Goal: Transaction & Acquisition: Purchase product/service

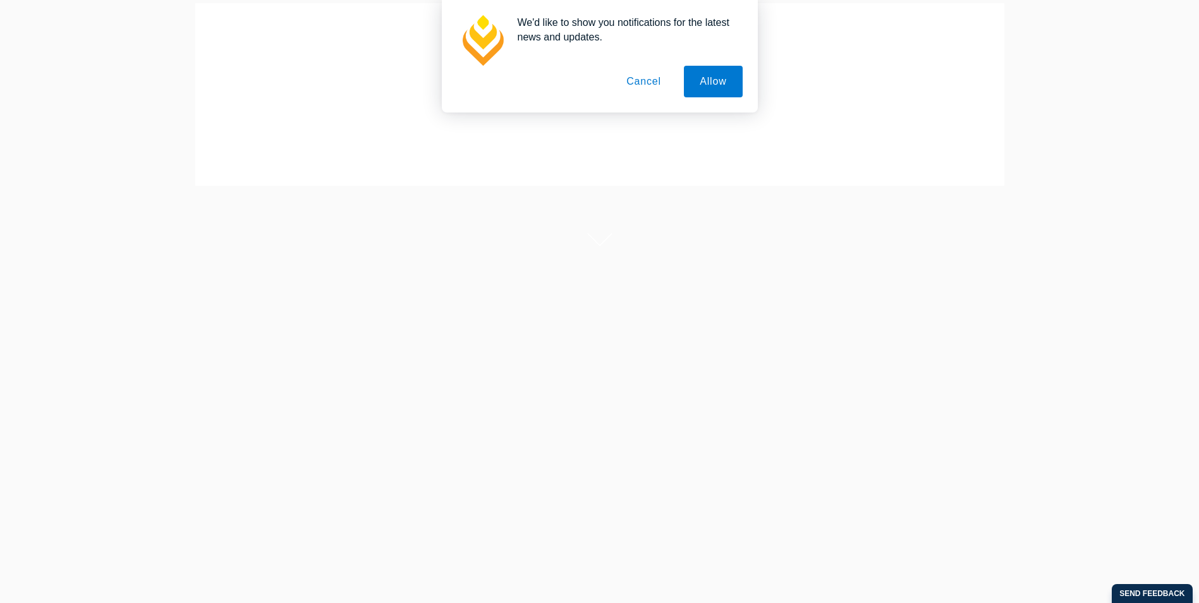
scroll to position [63, 0]
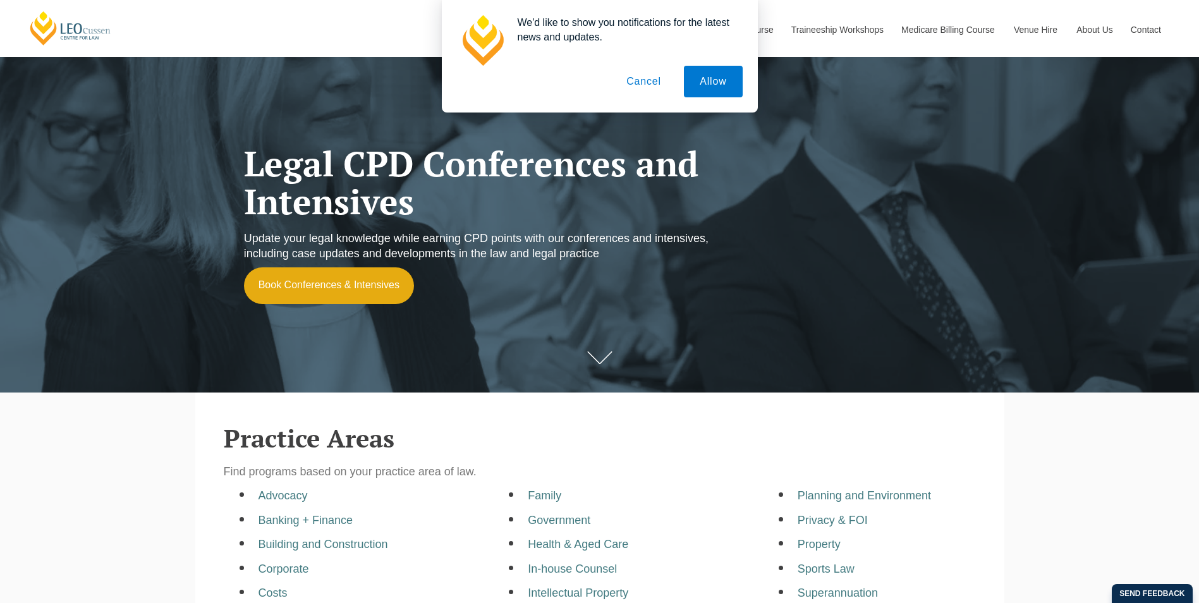
click at [639, 89] on button "Cancel" at bounding box center [644, 82] width 66 height 32
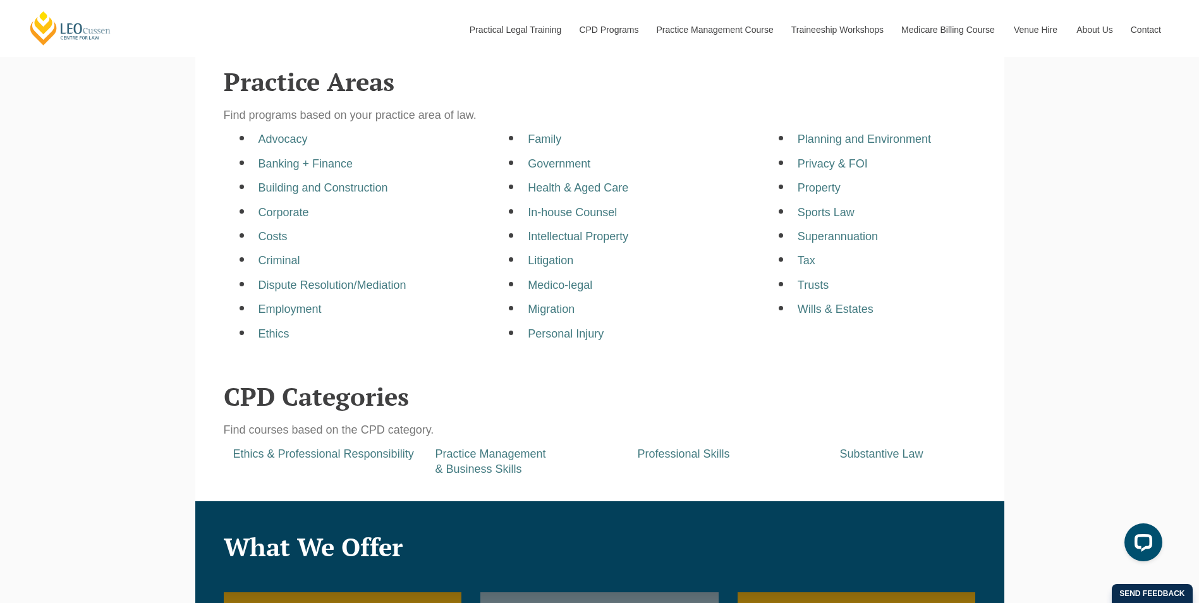
scroll to position [379, 0]
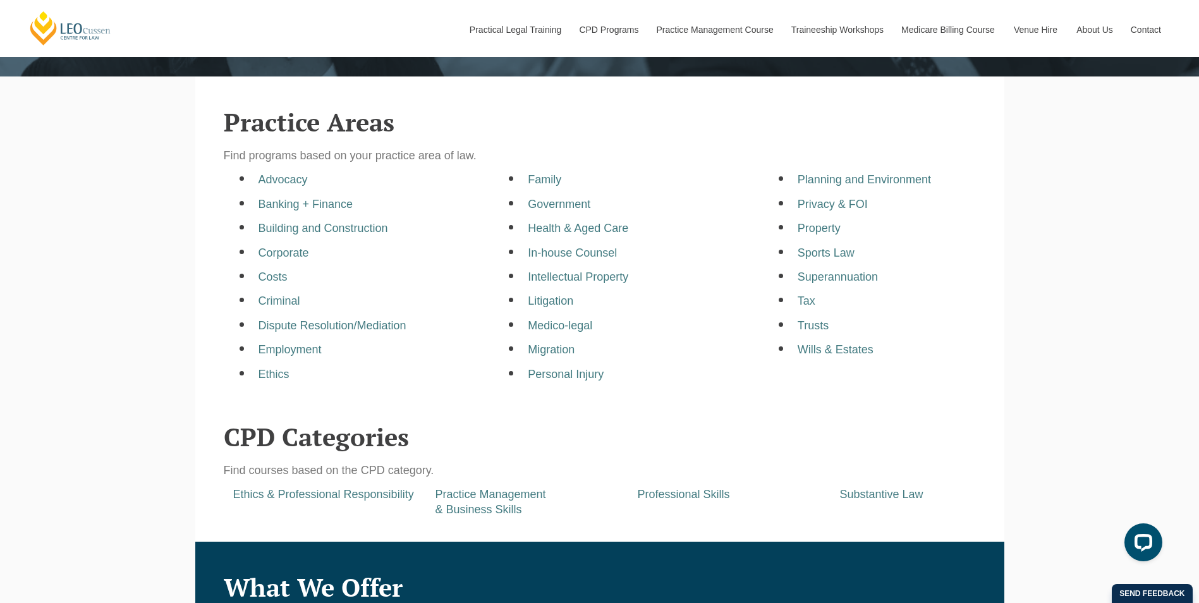
click at [817, 308] on li "Tax" at bounding box center [911, 301] width 226 height 15
click at [796, 306] on ul "Planning and Environment Privacy & FOI Property Sports Law Superannuation Tax T…" at bounding box center [897, 265] width 251 height 185
click at [807, 302] on a=pages/cpd-programs&taxons=pages/cpd-programs/practice-area/tax&_gl=1*1yabpq6*_gcl_au*MTYwNDkzMTIzNS4xNzU3OTkwMjQ1*_ga*NzM3MTc4OTMyLjE3NTc5OTAyNDY "Tax" at bounding box center [807, 301] width 18 height 13
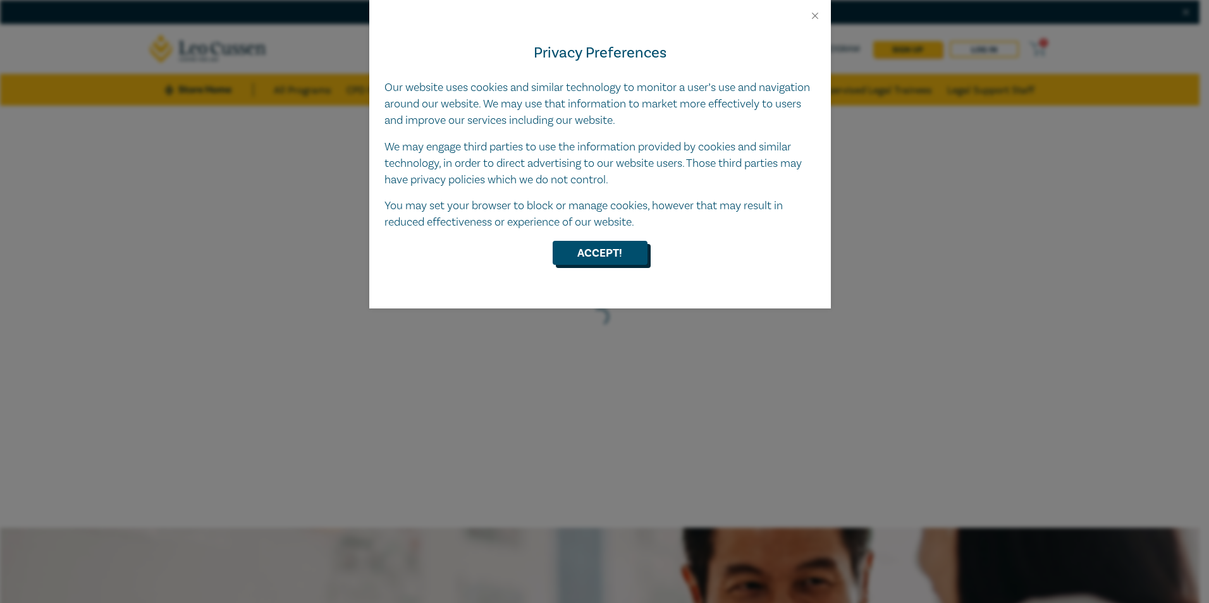
click at [632, 257] on button "Accept!" at bounding box center [599, 253] width 95 height 24
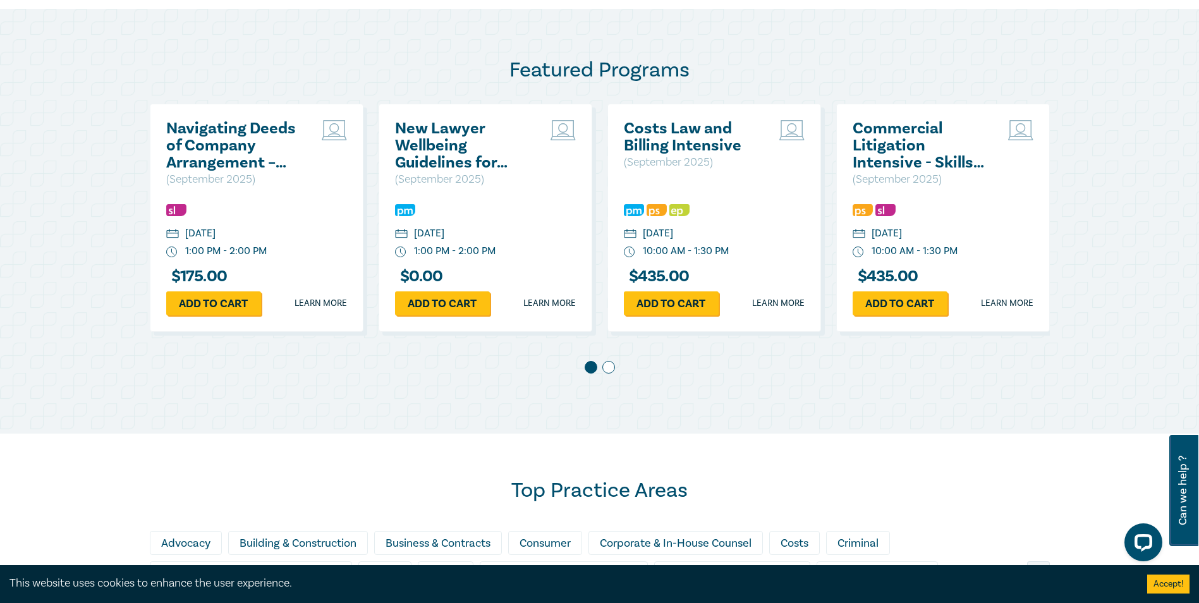
scroll to position [632, 0]
click at [456, 126] on h2 "New Lawyer Wellbeing Guidelines for Legal Workplaces" at bounding box center [463, 144] width 136 height 51
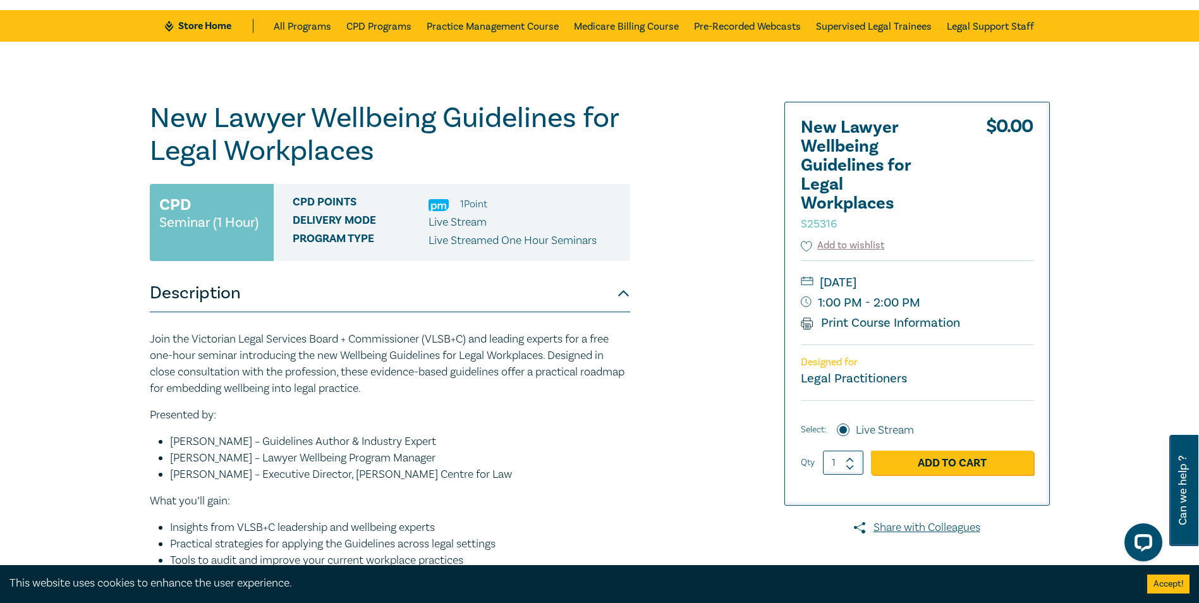
scroll to position [63, 0]
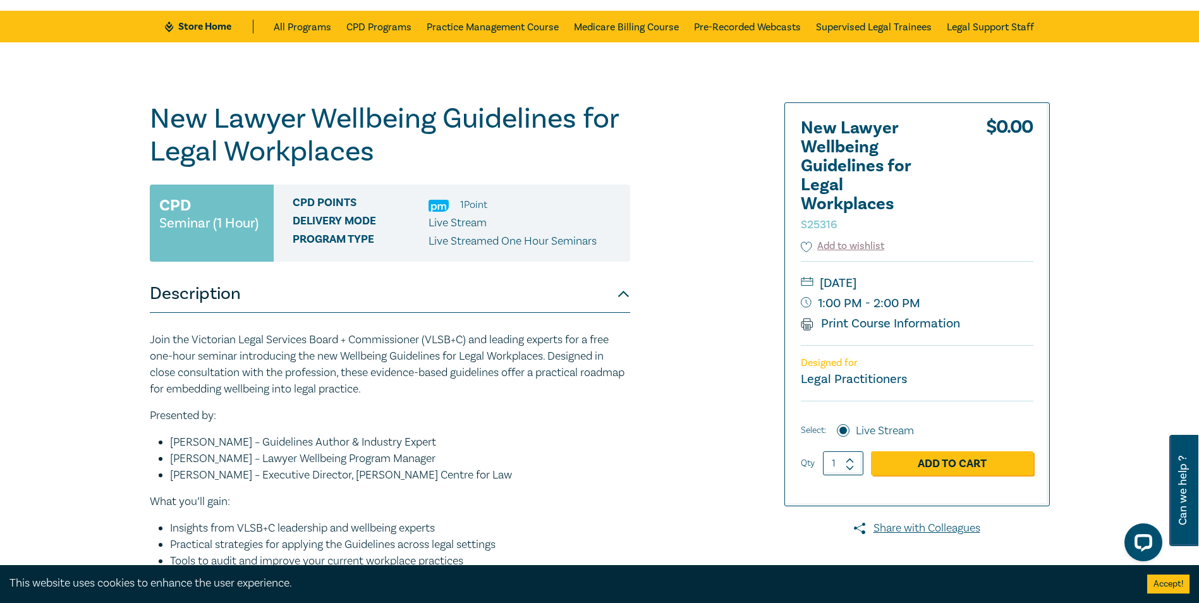
click at [353, 303] on button "Description" at bounding box center [390, 294] width 480 height 38
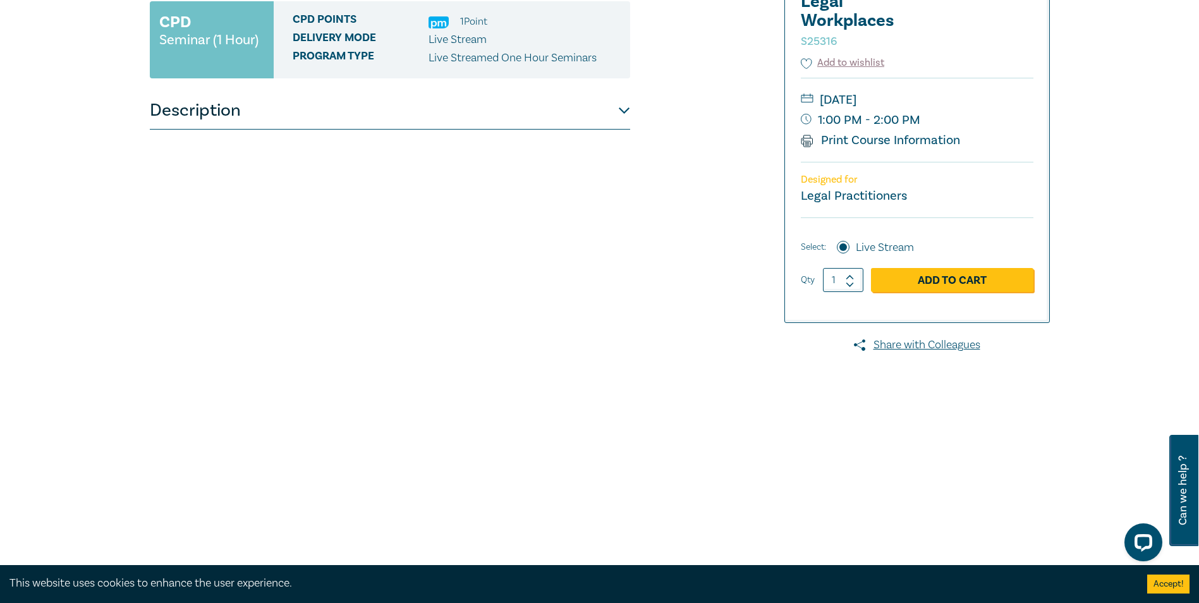
scroll to position [126, 0]
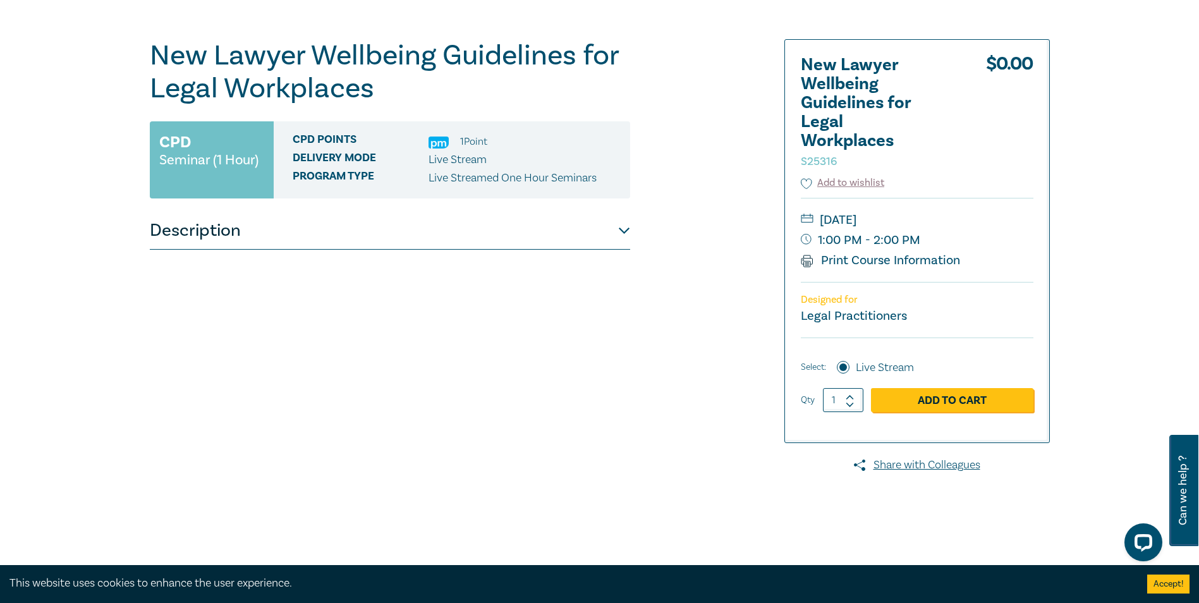
click at [628, 171] on div "CPD Points 1 Point Delivery Mode Live Stream Program type Live Streamed One Hou…" at bounding box center [452, 159] width 357 height 77
click at [630, 219] on div "New Lawyer Wellbeing Guidelines for Legal Workplaces S25316 CPD Seminar (1 Hour…" at bounding box center [447, 355] width 610 height 632
click at [626, 233] on button "Description" at bounding box center [390, 231] width 480 height 38
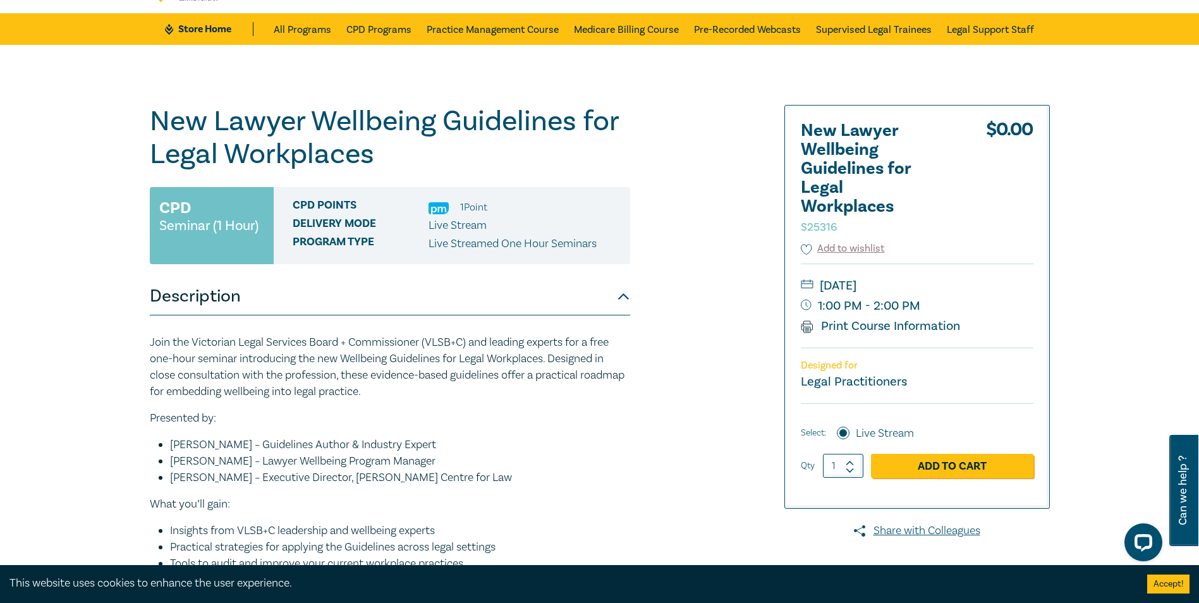
scroll to position [0, 0]
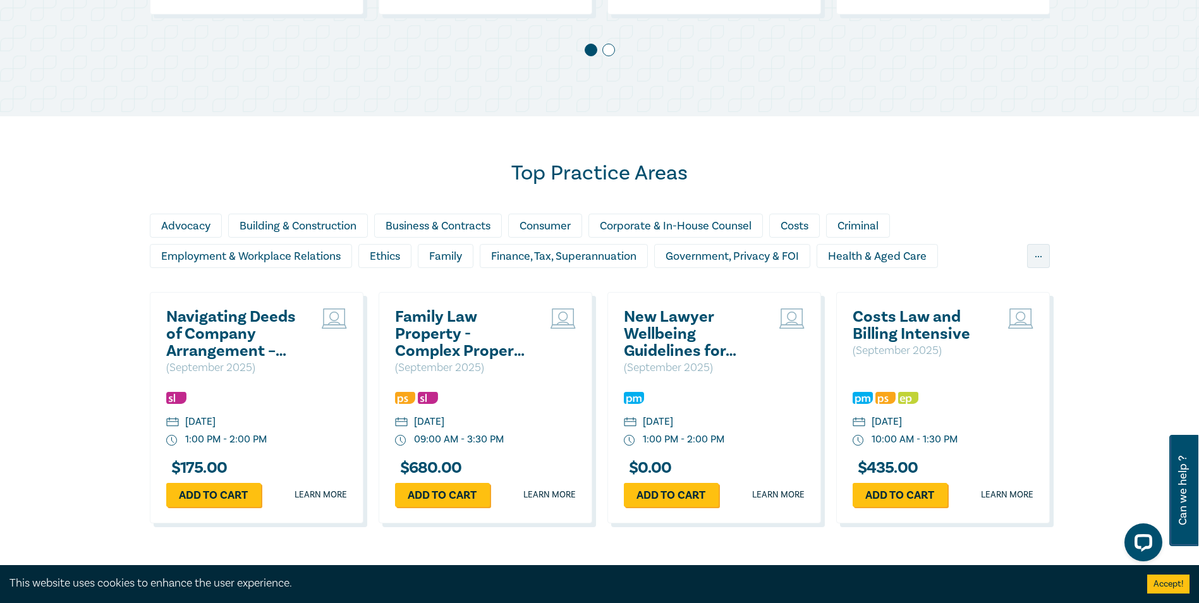
scroll to position [1135, 0]
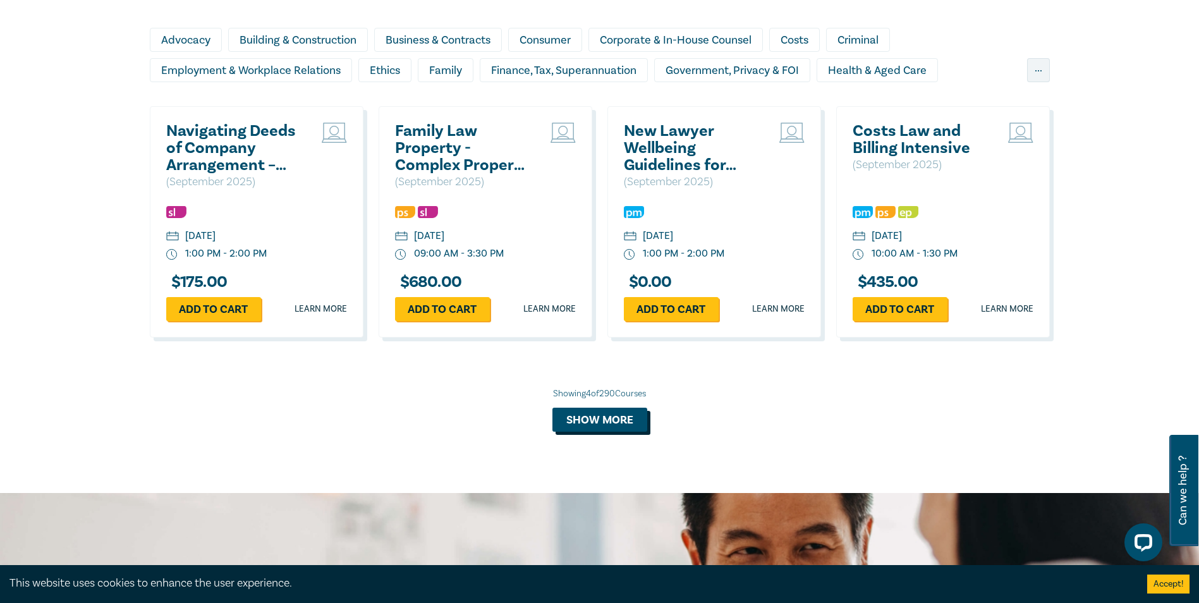
click at [604, 420] on button "Show more" at bounding box center [599, 420] width 95 height 24
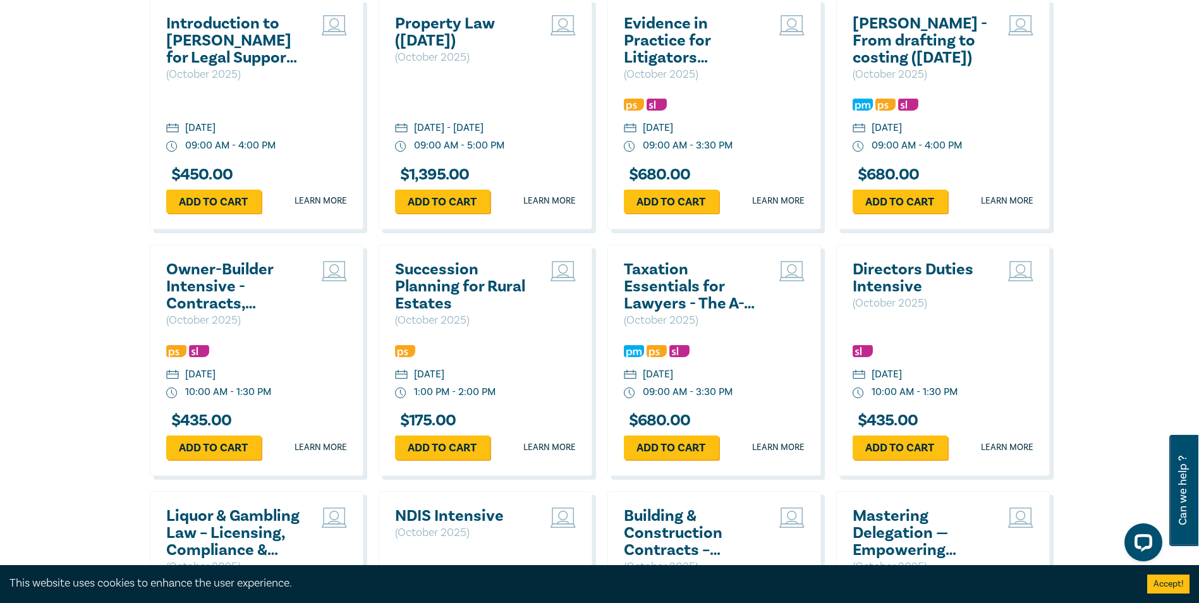
scroll to position [2020, 0]
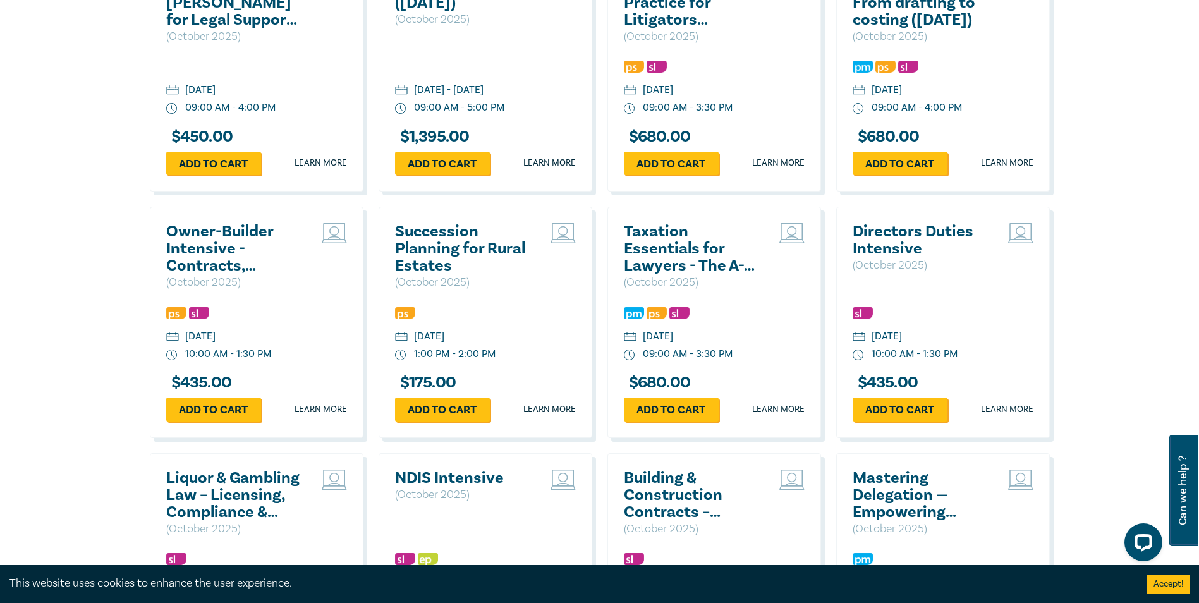
click at [670, 274] on h2 "Taxation Essentials for Lawyers - The A-Z (Oct 2025)" at bounding box center [692, 248] width 136 height 51
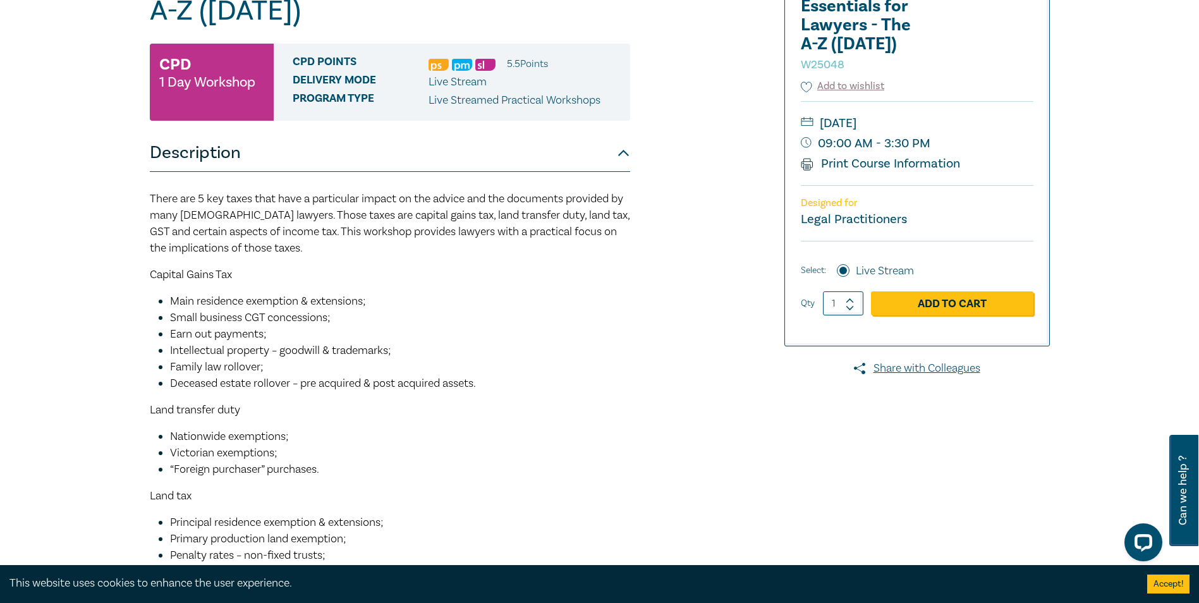
scroll to position [190, 0]
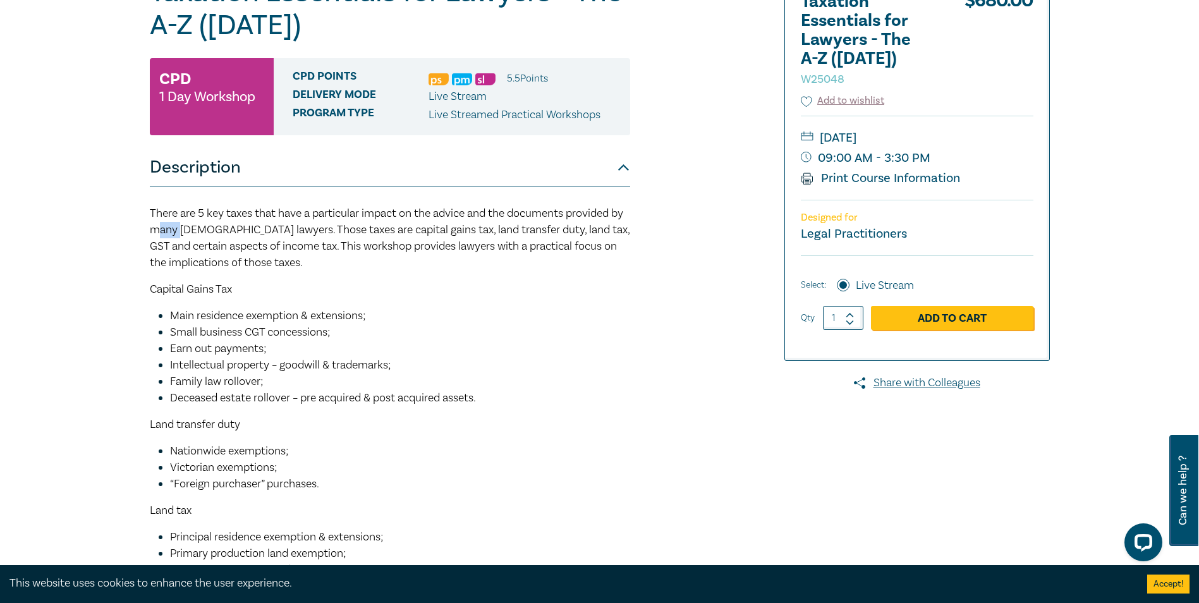
drag, startPoint x: 174, startPoint y: 223, endPoint x: 195, endPoint y: 226, distance: 21.1
click at [195, 226] on span "There are 5 key taxes that have a particular impact on the advice and the docum…" at bounding box center [390, 238] width 480 height 64
drag, startPoint x: 195, startPoint y: 226, endPoint x: 256, endPoint y: 317, distance: 109.2
click at [256, 317] on span "Main residence exemption & extensions;" at bounding box center [268, 315] width 196 height 15
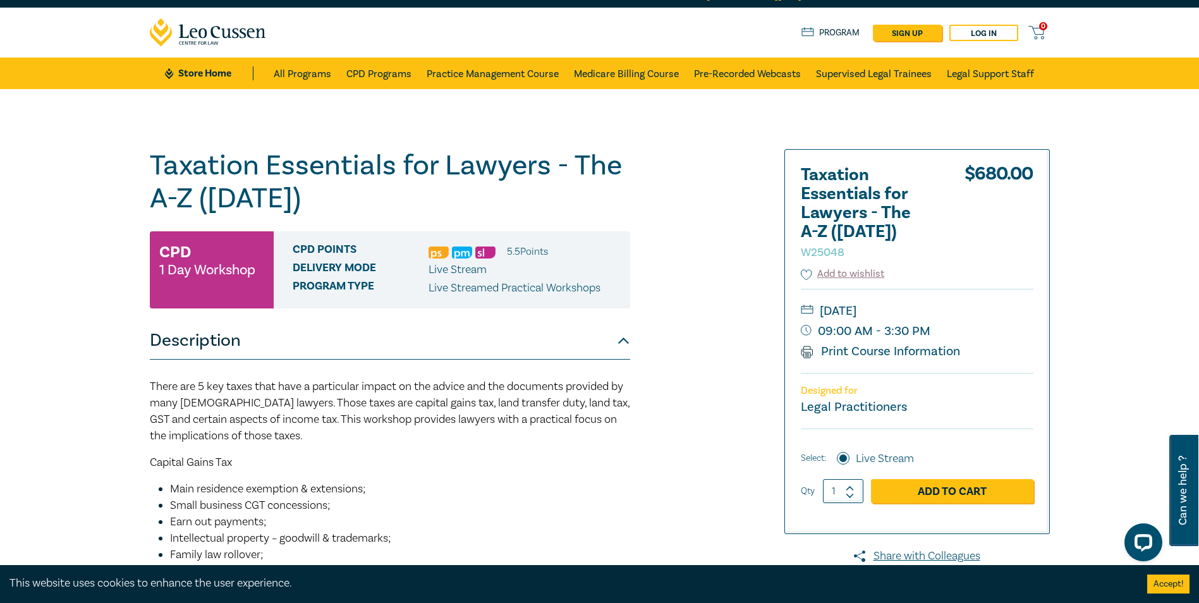
scroll to position [0, 0]
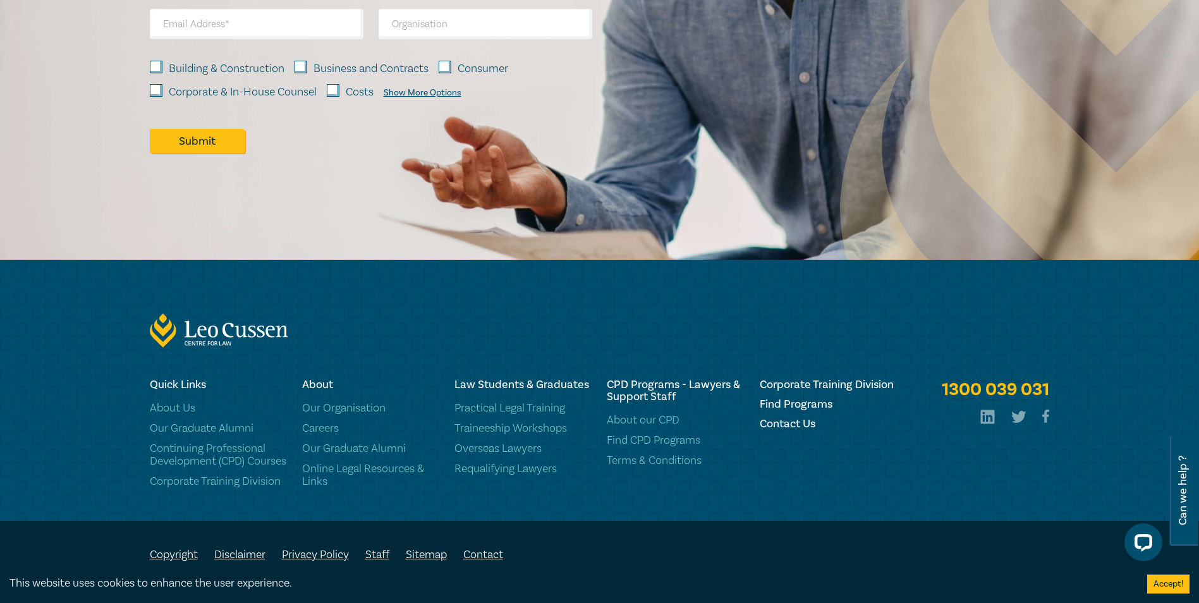
scroll to position [1387, 0]
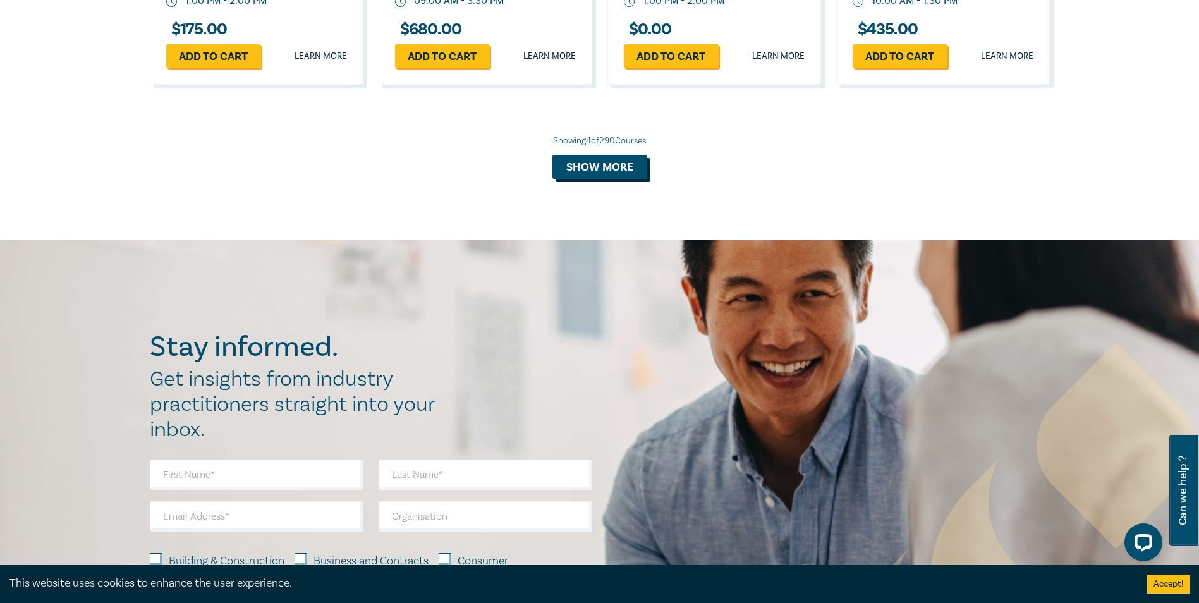
click at [604, 166] on button "Show more" at bounding box center [599, 167] width 95 height 24
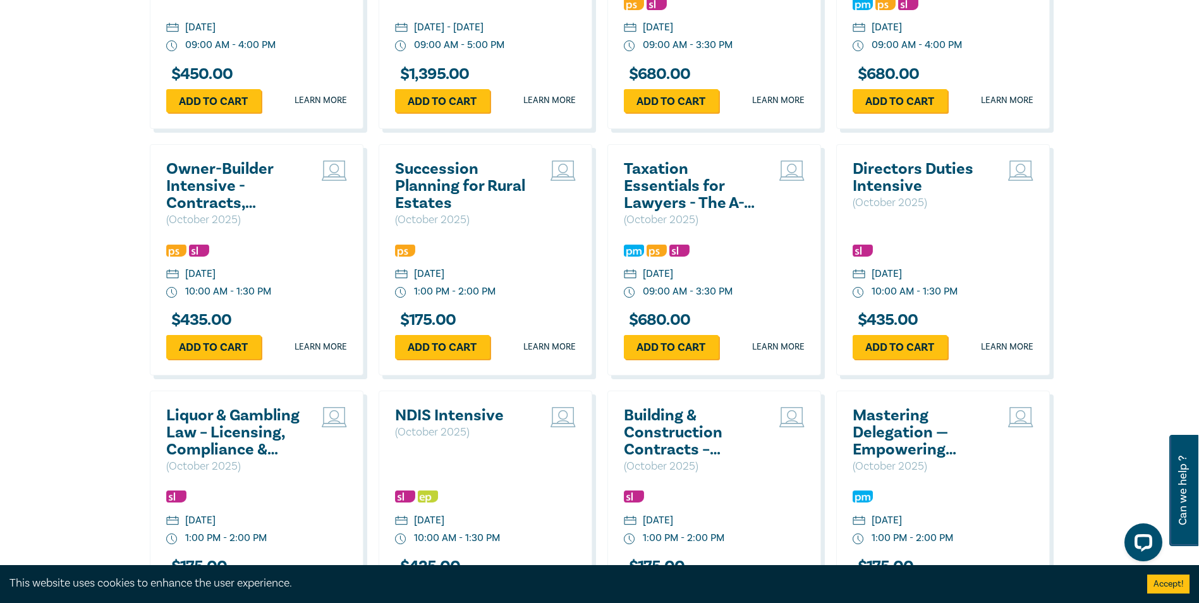
scroll to position [2209, 0]
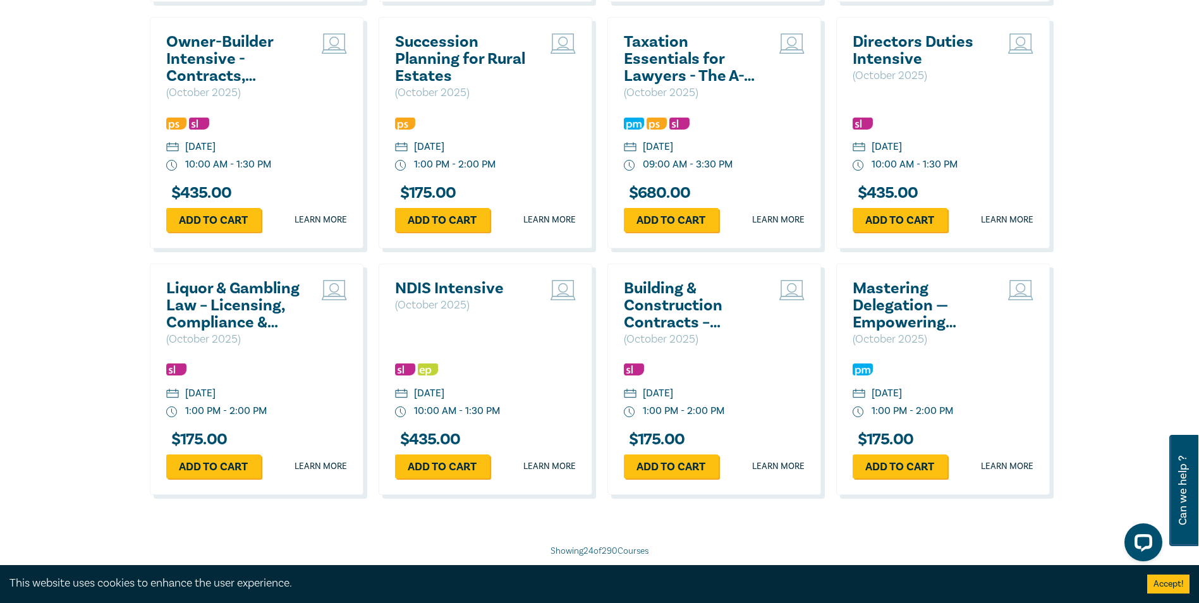
click at [690, 331] on h2 "Building & Construction Contracts – Contract Interpretation following Pafburn" at bounding box center [692, 305] width 136 height 51
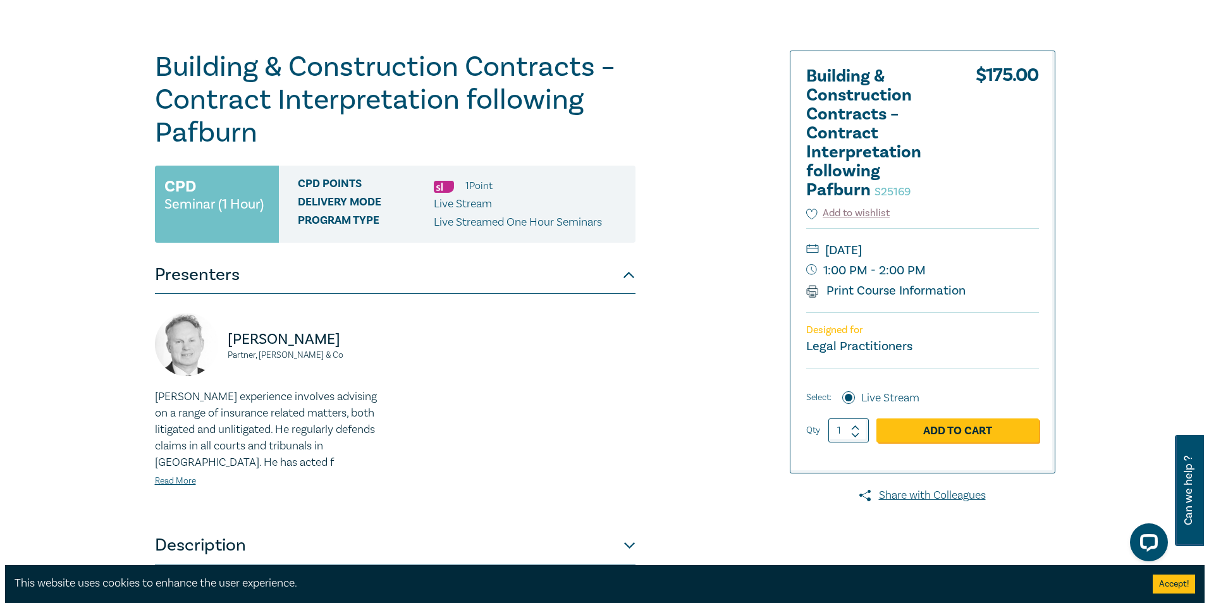
scroll to position [126, 0]
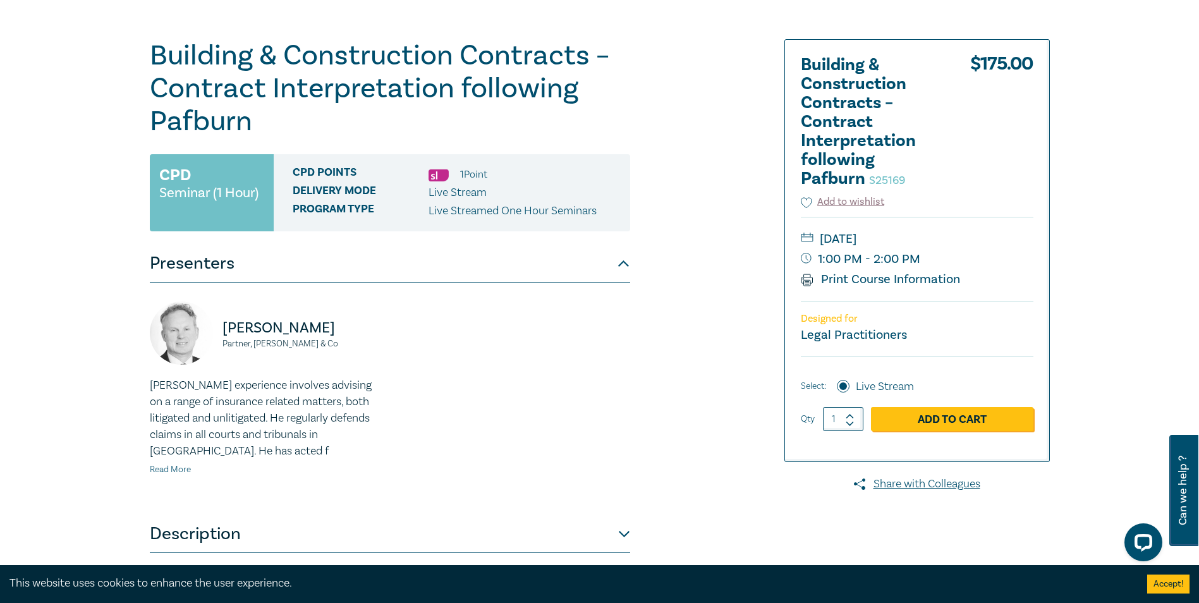
click at [187, 473] on link "Read More" at bounding box center [170, 469] width 41 height 11
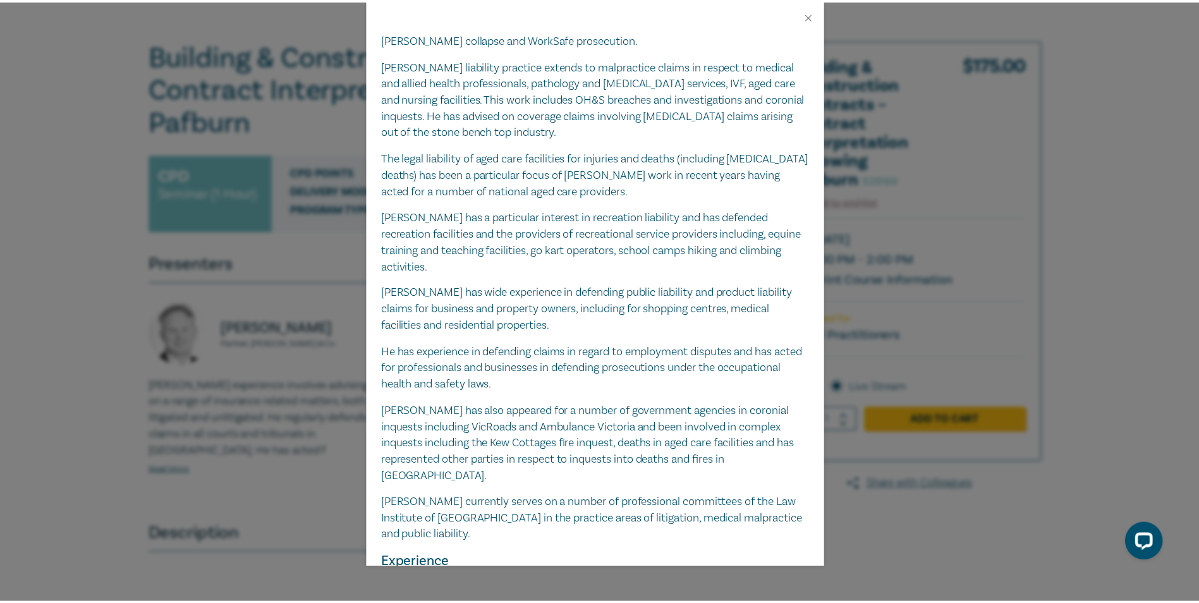
scroll to position [1011, 0]
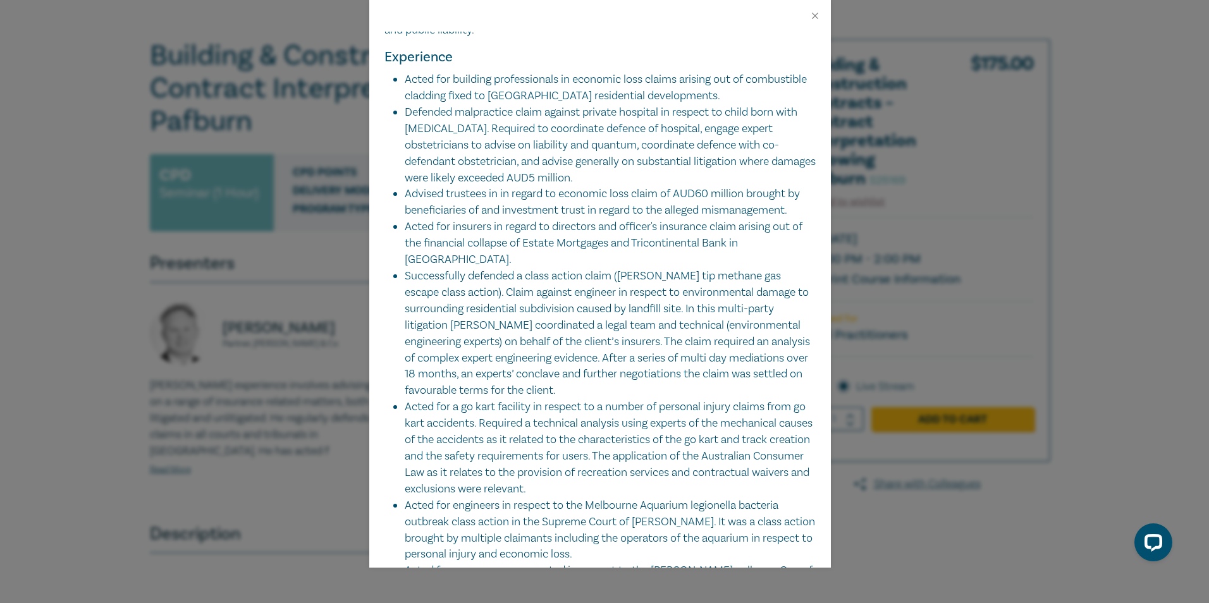
click at [133, 294] on div "Ross Donaldson Partner, Clyde & Co Ross's experience involves advising on a ran…" at bounding box center [604, 301] width 1209 height 603
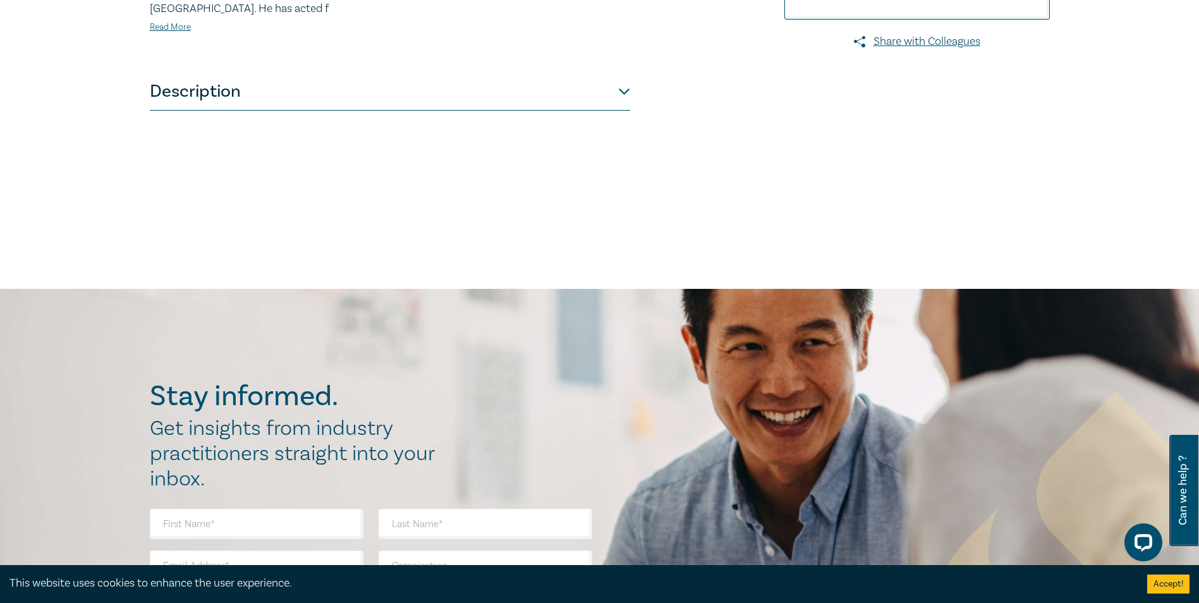
scroll to position [379, 0]
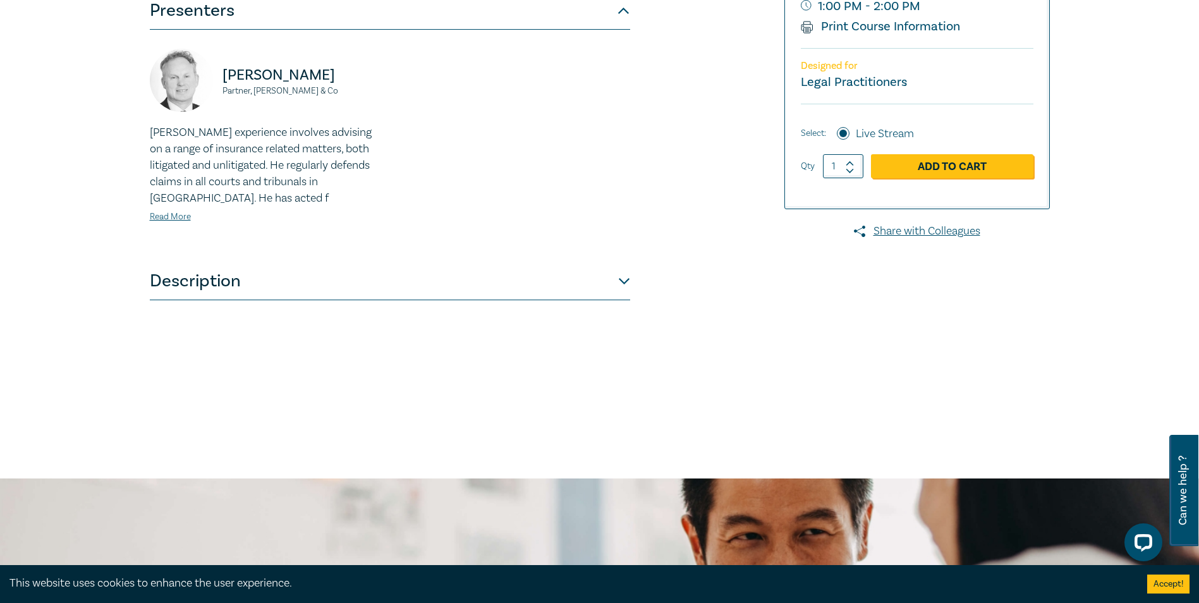
click at [619, 277] on button "Description" at bounding box center [390, 281] width 480 height 38
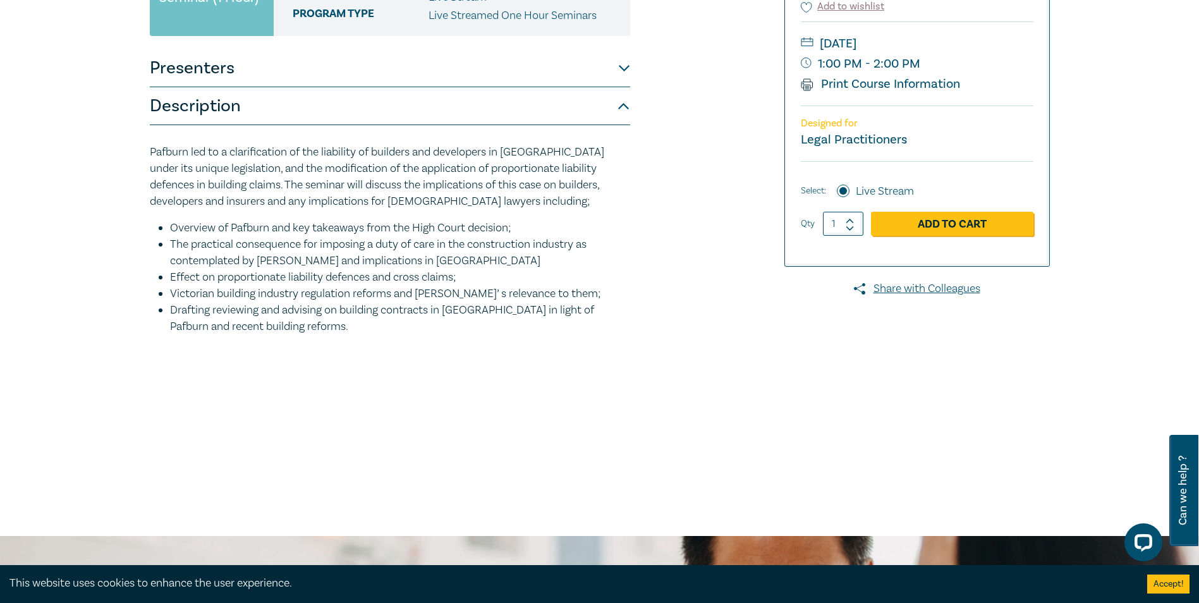
scroll to position [253, 0]
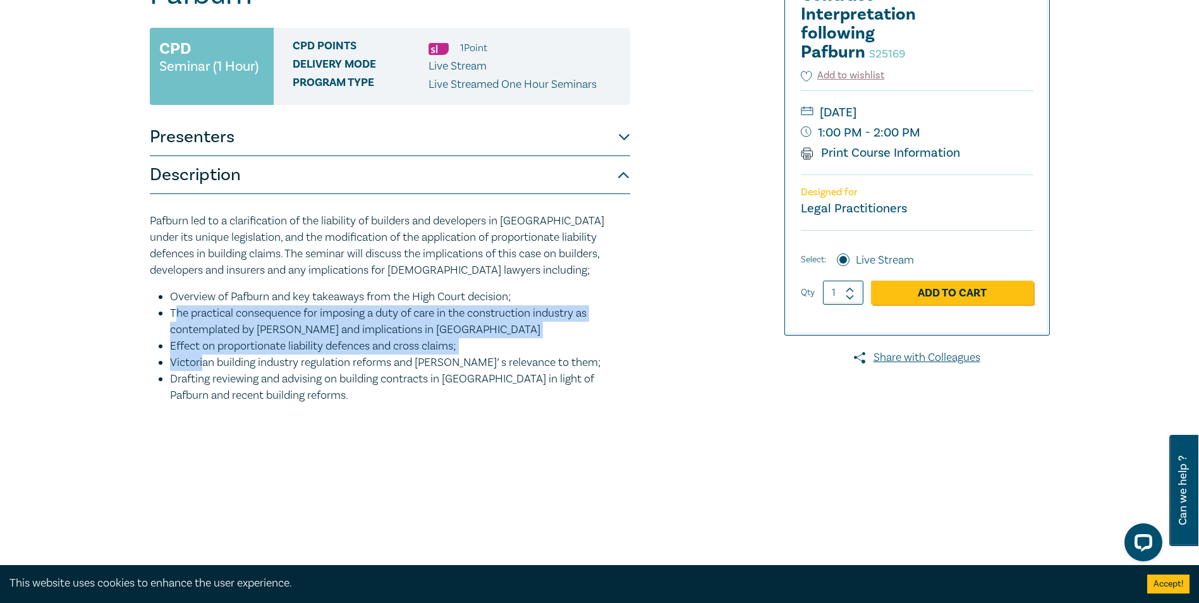
drag, startPoint x: 173, startPoint y: 310, endPoint x: 202, endPoint y: 360, distance: 58.0
click at [202, 360] on ul "Overview of Pafburn and key takeaways from the High Court decision; The practic…" at bounding box center [390, 346] width 480 height 115
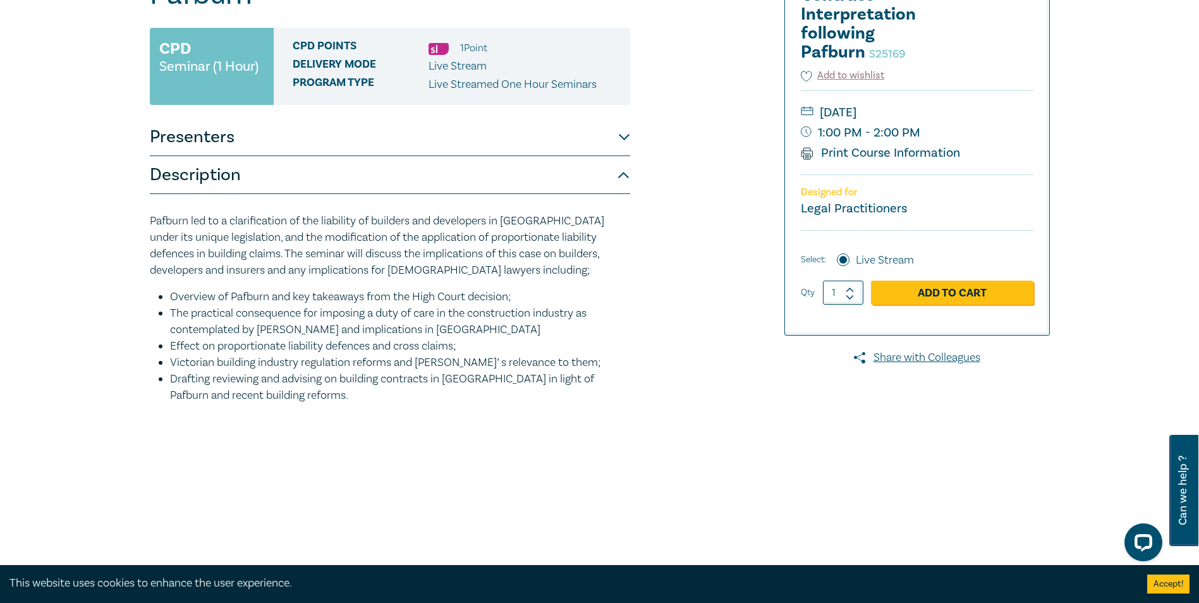
drag, startPoint x: 202, startPoint y: 360, endPoint x: 303, endPoint y: 429, distance: 122.0
click at [303, 429] on p at bounding box center [390, 422] width 480 height 16
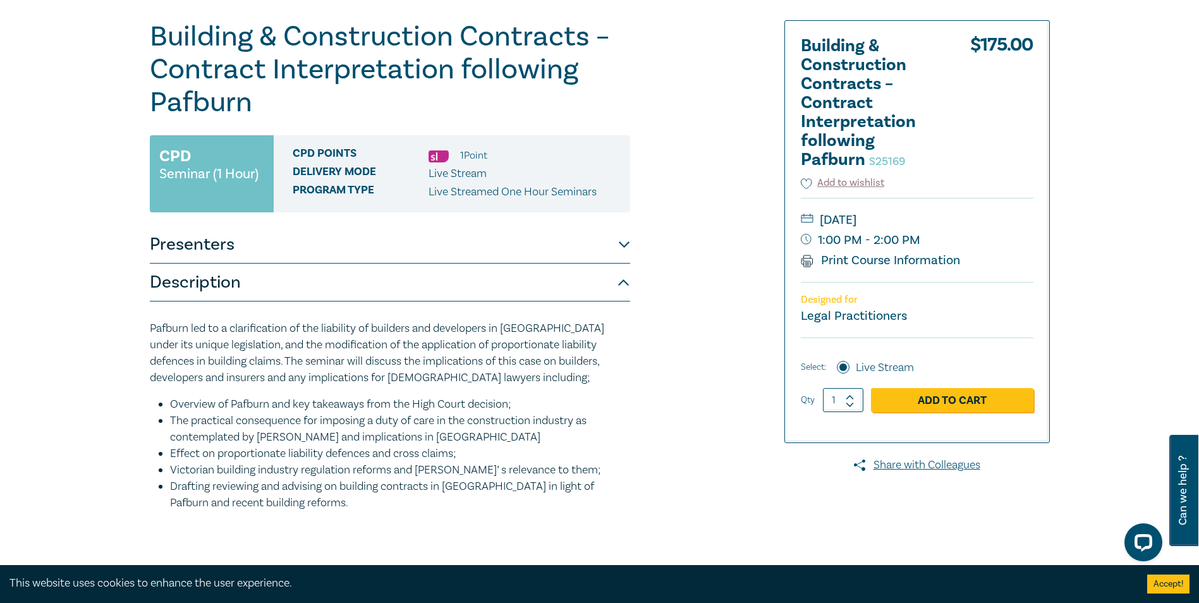
scroll to position [63, 0]
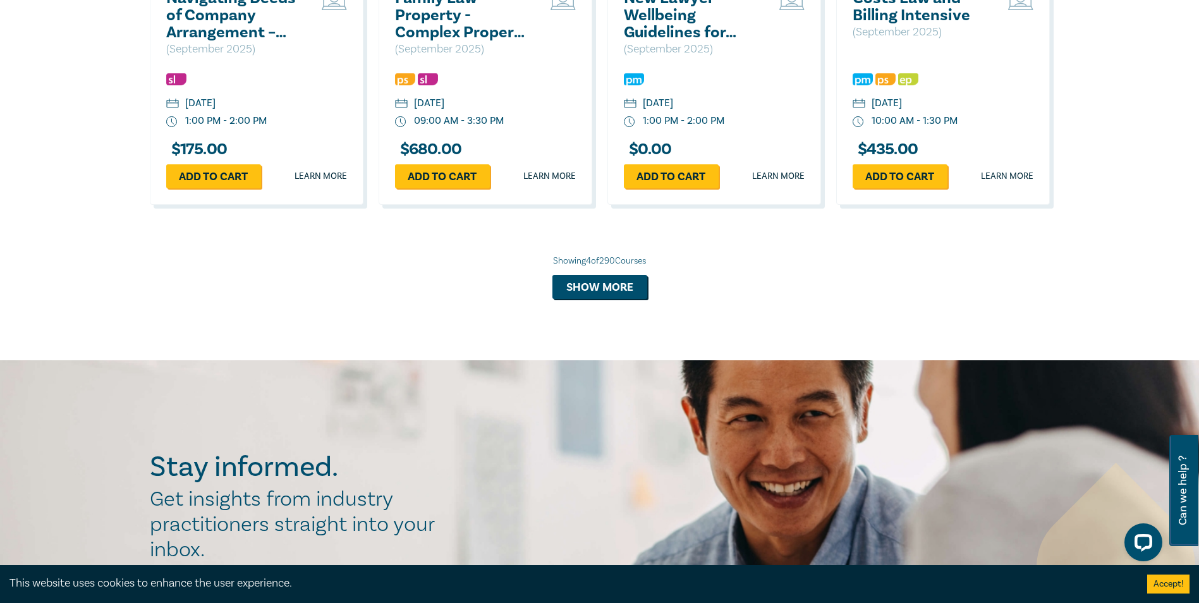
scroll to position [1261, 0]
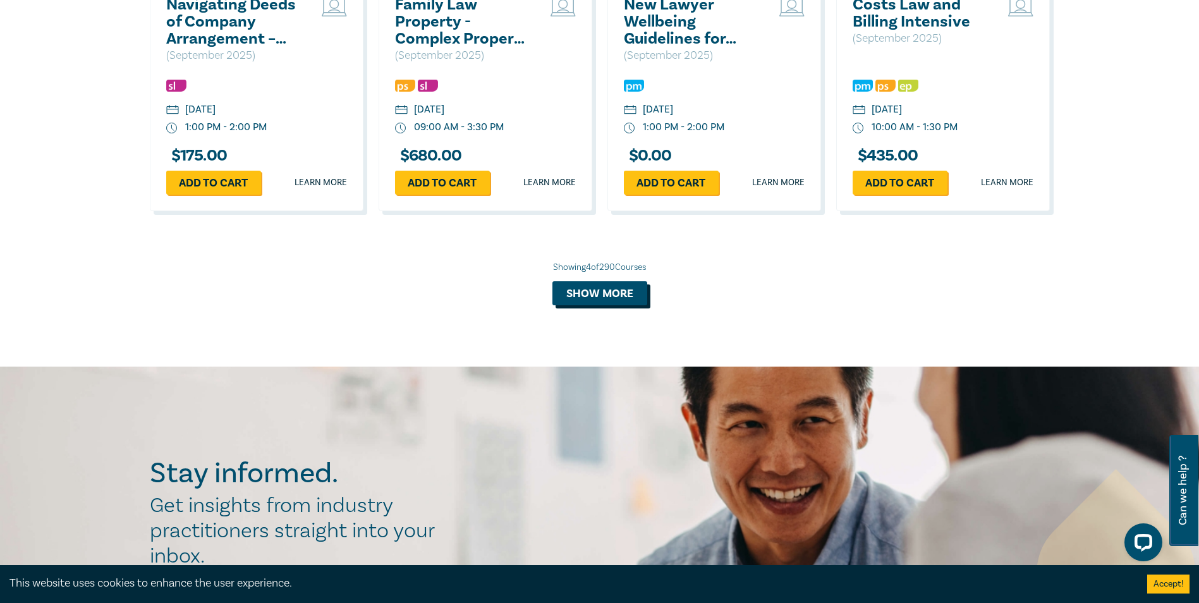
click at [583, 291] on button "Show more" at bounding box center [599, 293] width 95 height 24
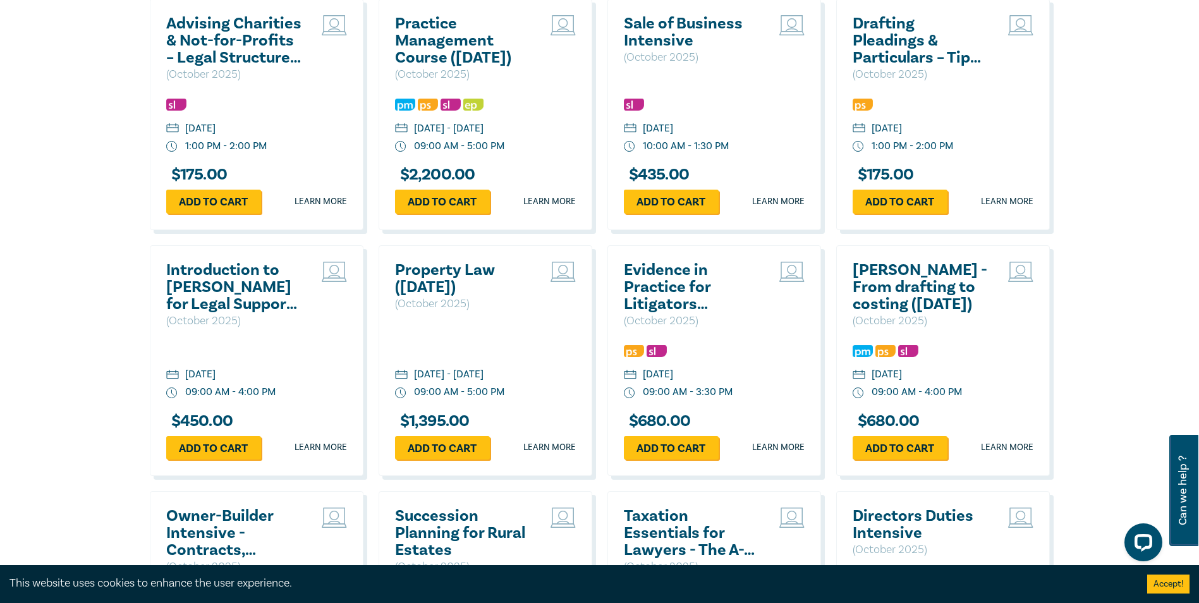
scroll to position [1577, 0]
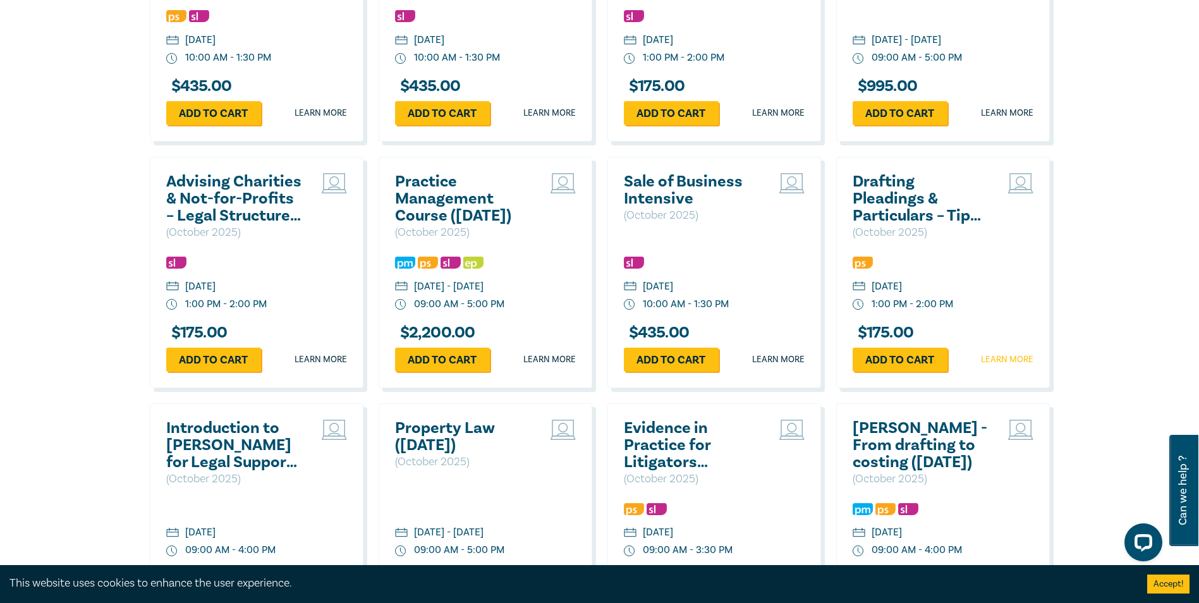
click at [1000, 366] on link "Learn more" at bounding box center [1007, 359] width 52 height 13
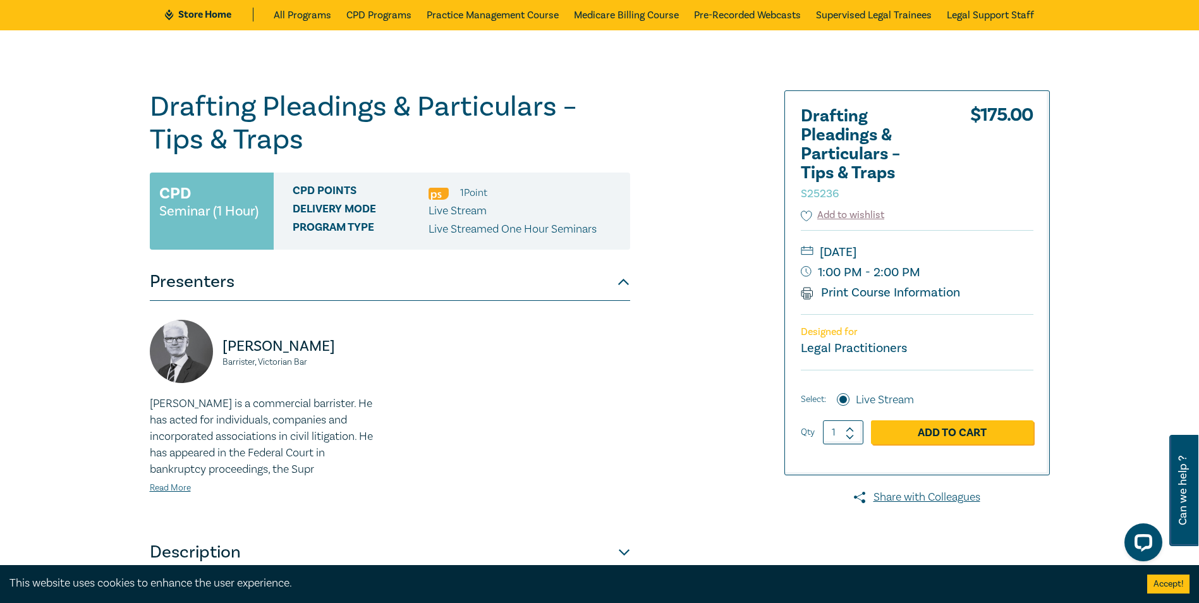
scroll to position [190, 0]
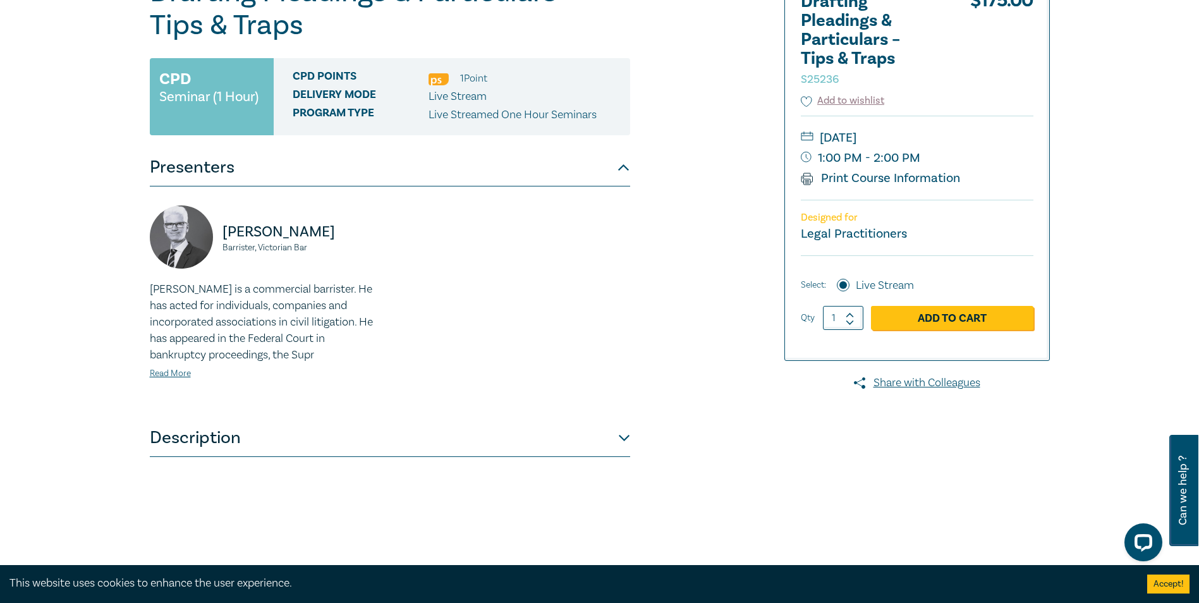
click at [180, 438] on button "Description" at bounding box center [390, 438] width 480 height 38
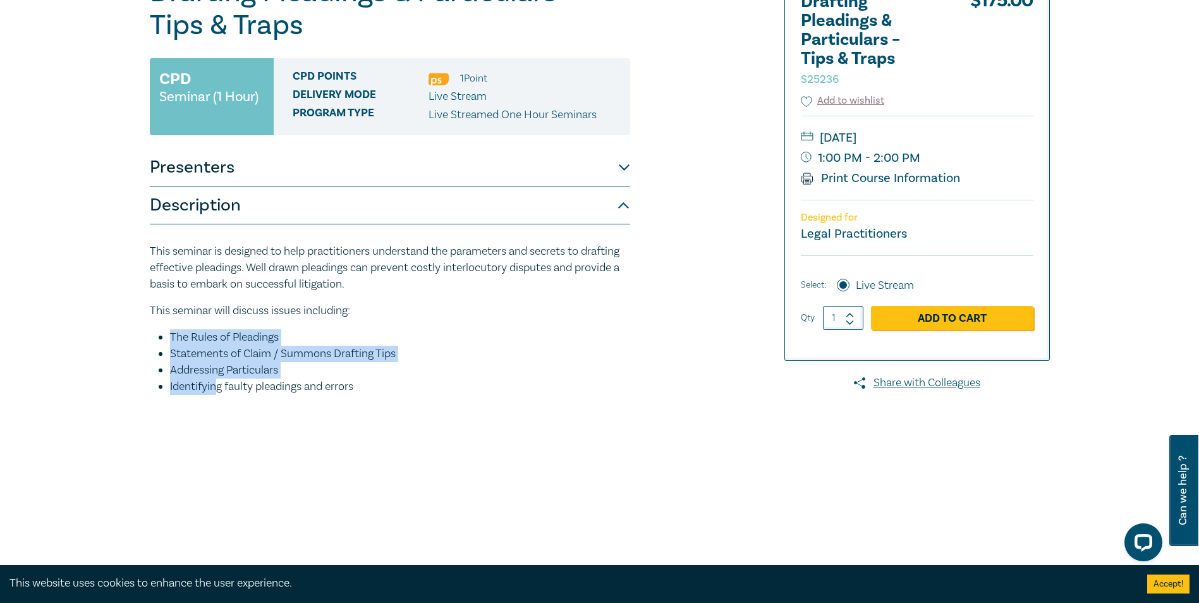
drag, startPoint x: 168, startPoint y: 331, endPoint x: 215, endPoint y: 387, distance: 72.7
click at [215, 387] on ul "The Rules of Pleadings Statements of Claim / Summons Drafting Tips Addressing P…" at bounding box center [390, 362] width 480 height 66
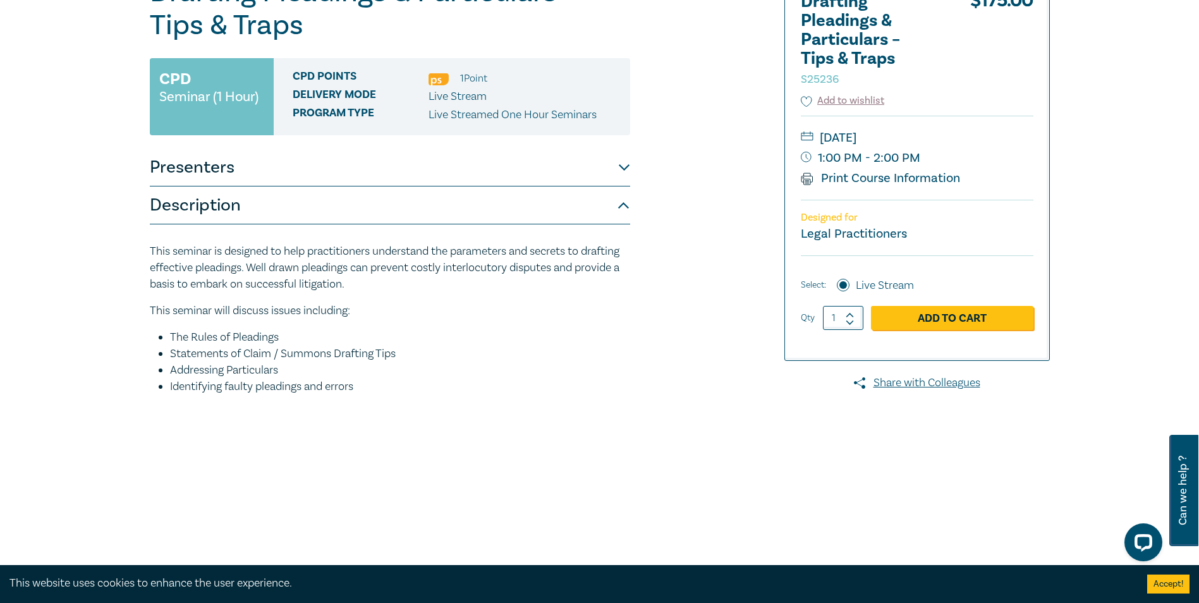
drag, startPoint x: 215, startPoint y: 387, endPoint x: 127, endPoint y: 418, distance: 93.2
click at [128, 419] on div "Drafting Pleadings & Particulars – Tips & Traps S25236 CPD Seminar (1 Hour) CPD…" at bounding box center [599, 292] width 1199 height 752
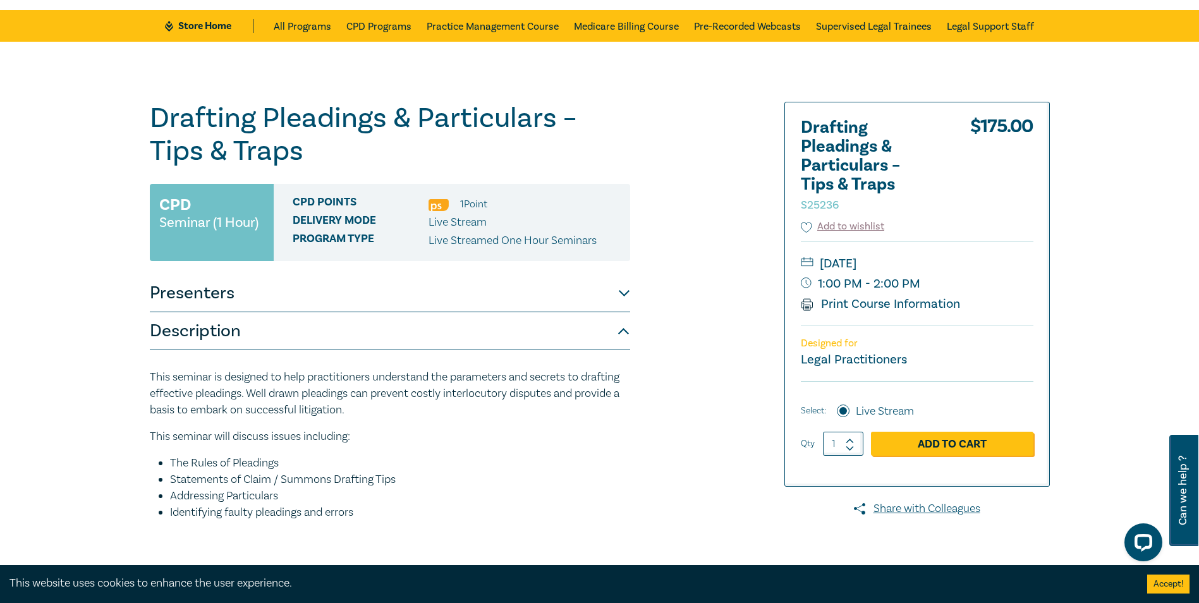
scroll to position [63, 0]
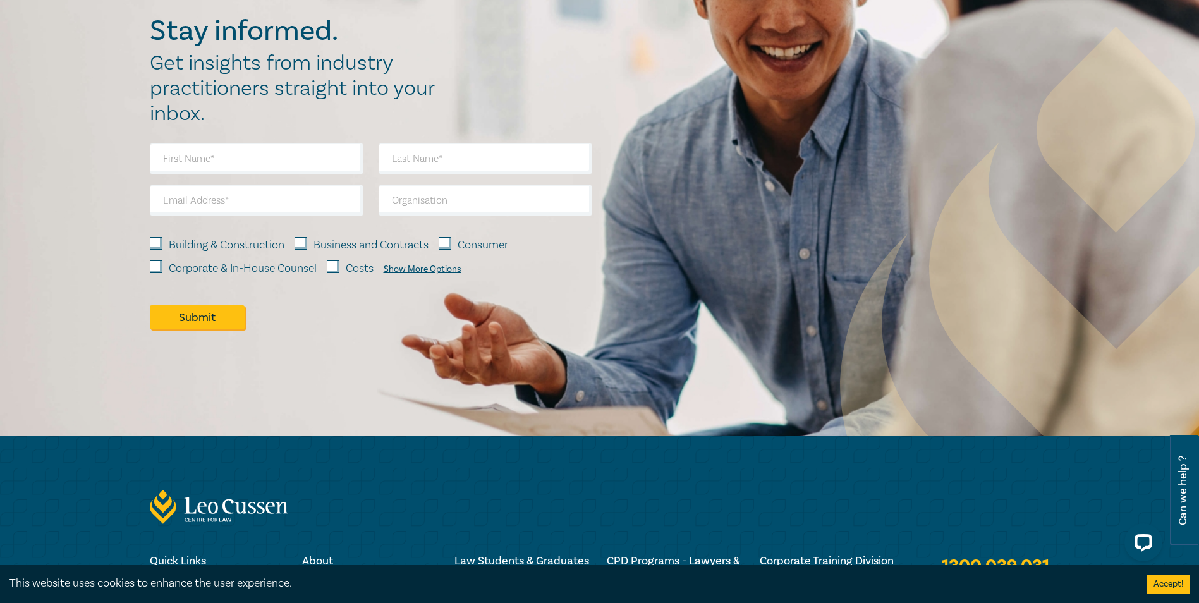
scroll to position [1451, 0]
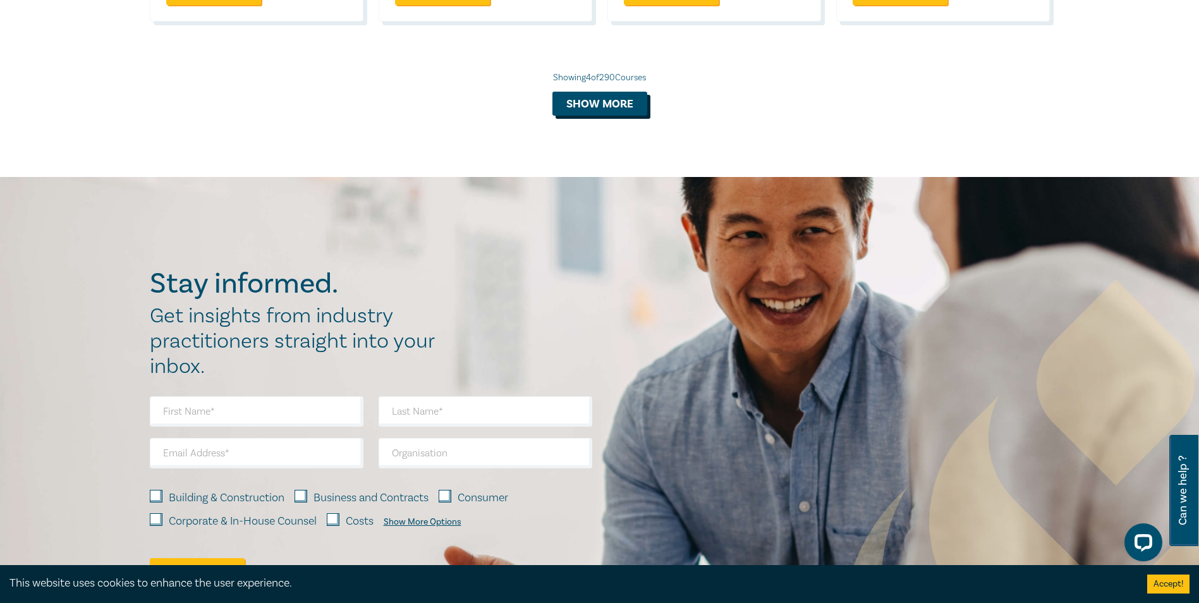
click at [573, 102] on button "Show more" at bounding box center [599, 104] width 95 height 24
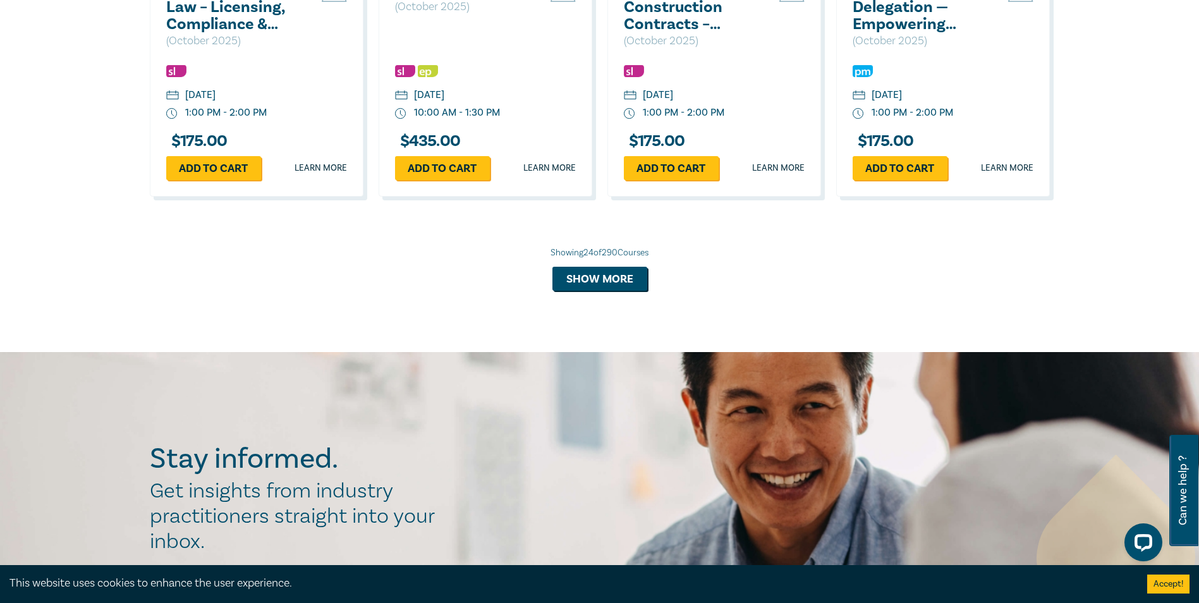
scroll to position [2399, 0]
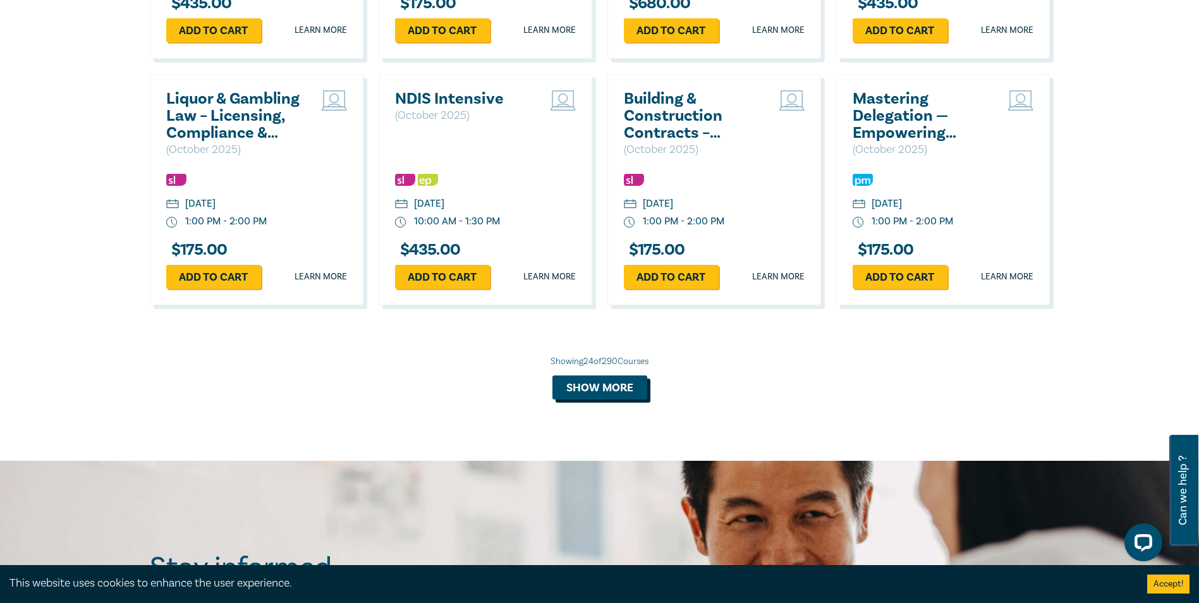
click at [601, 399] on button "Show more" at bounding box center [599, 387] width 95 height 24
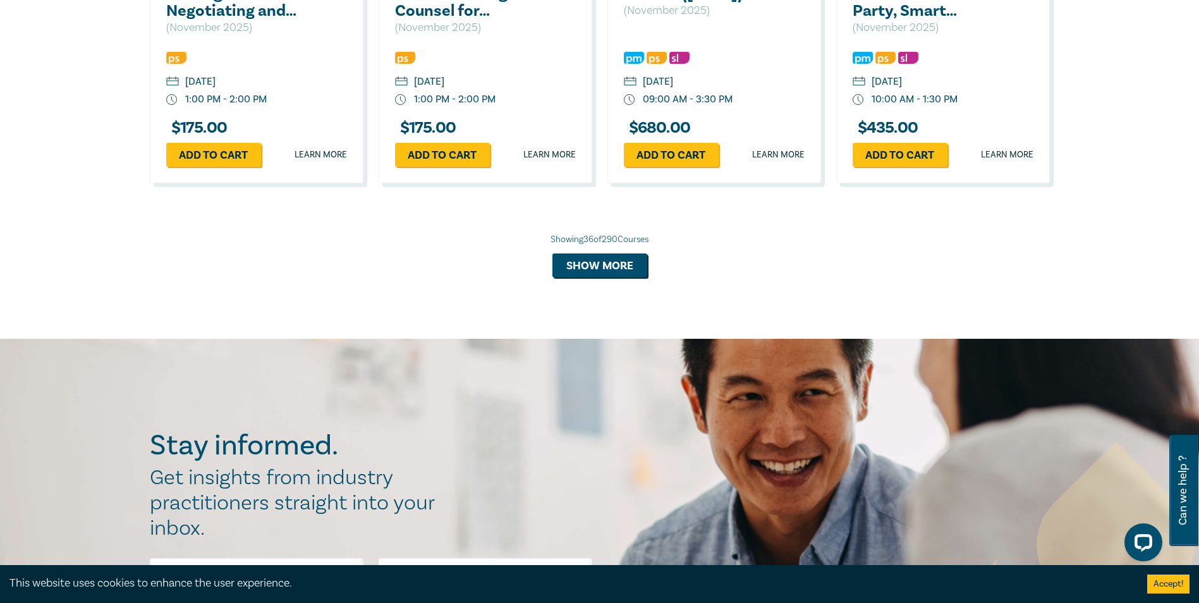
scroll to position [3284, 0]
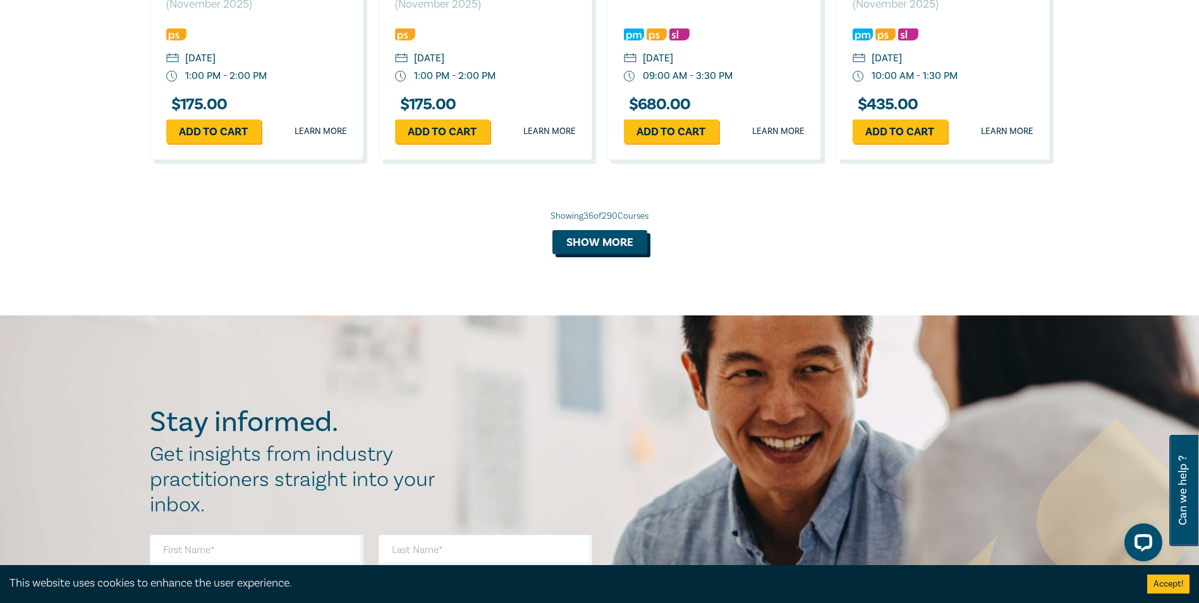
click at [576, 254] on button "Show more" at bounding box center [599, 242] width 95 height 24
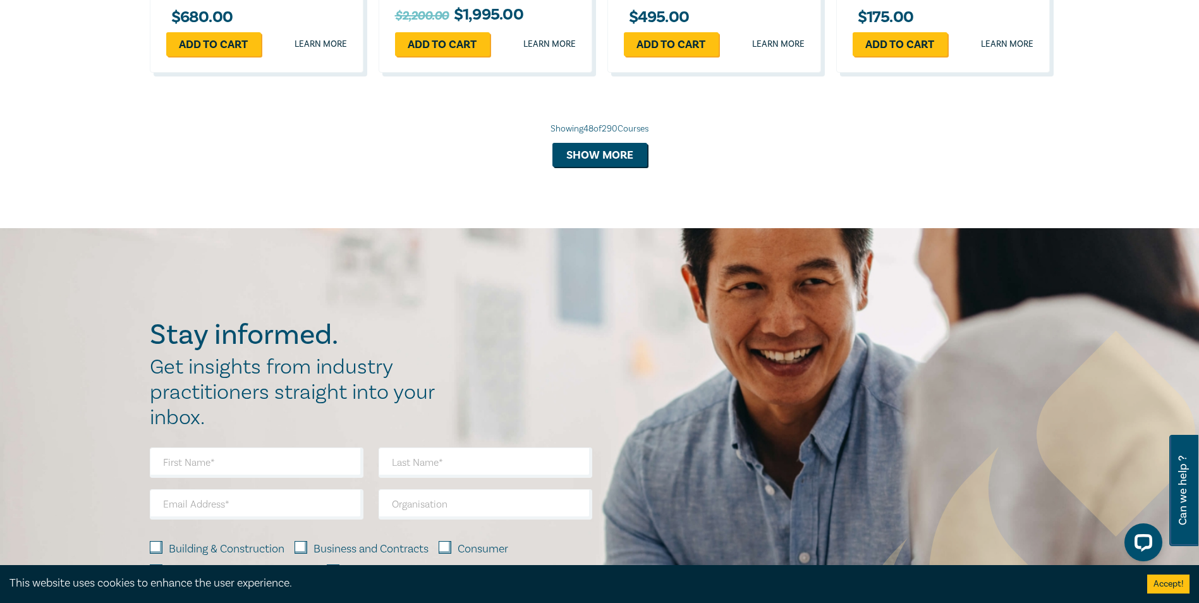
scroll to position [3979, 0]
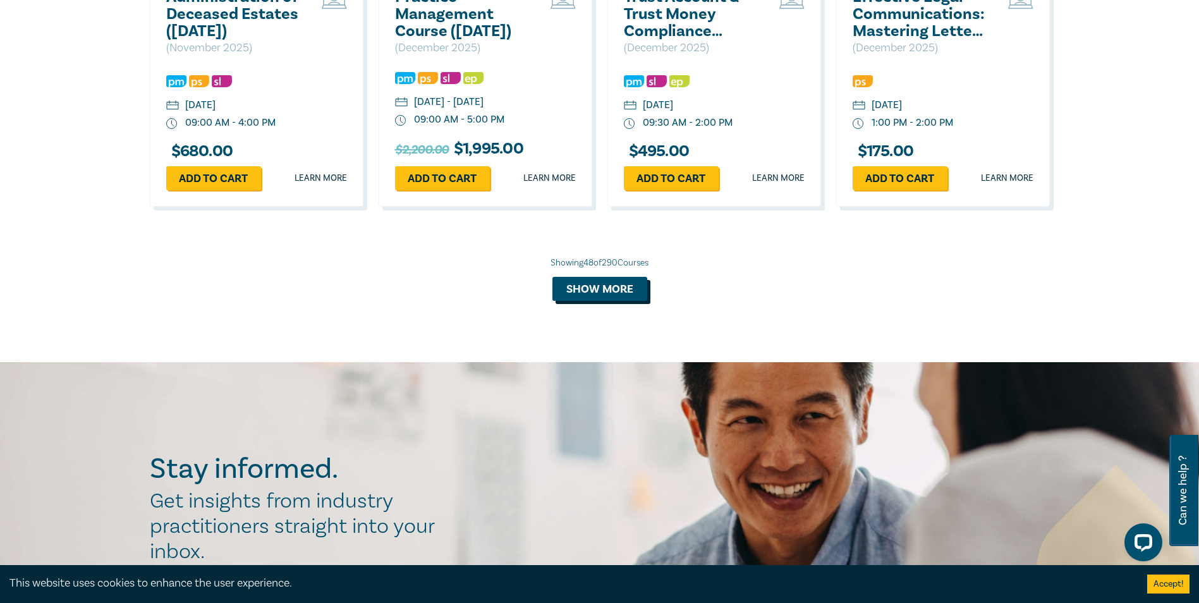
click at [628, 301] on button "Show more" at bounding box center [599, 289] width 95 height 24
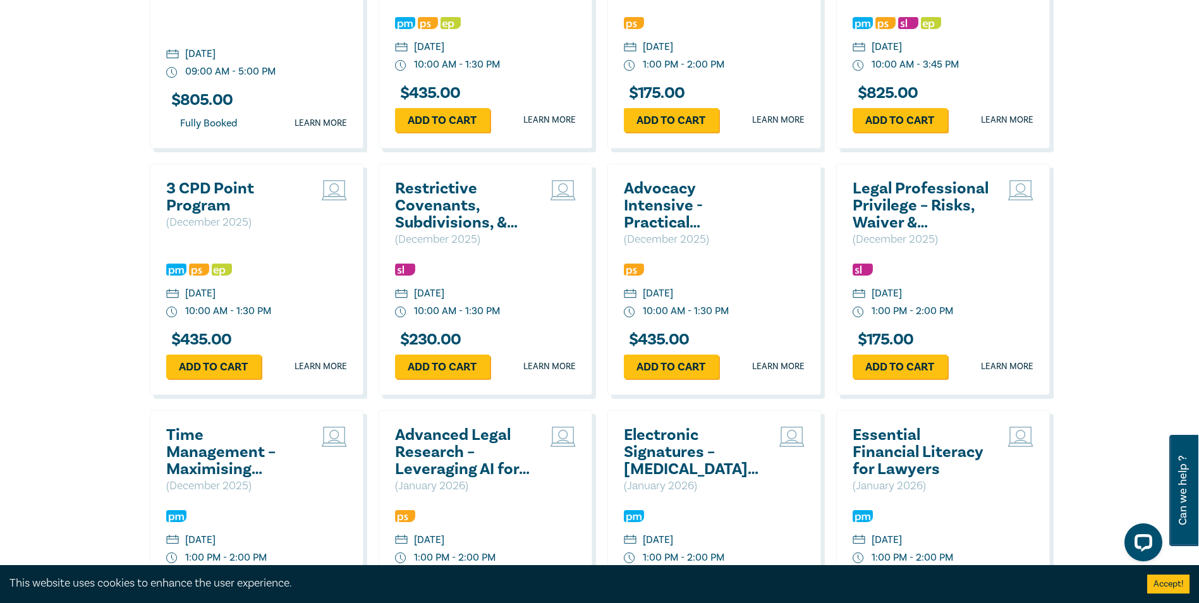
scroll to position [4422, 0]
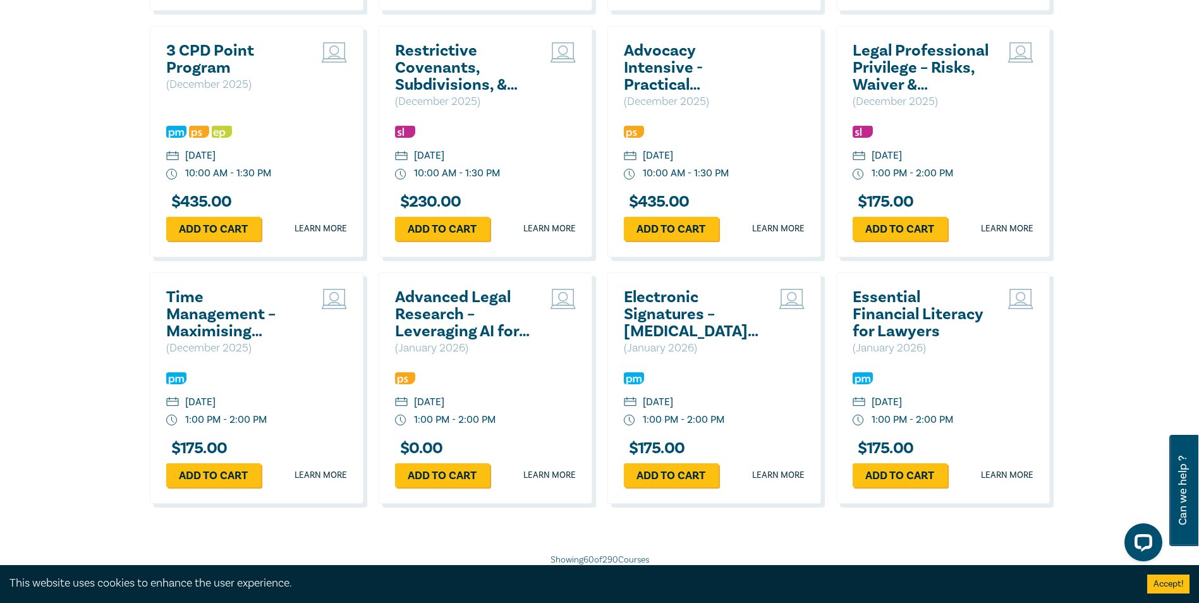
click at [422, 340] on h2 "Advanced Legal Research – Leveraging AI for Efficient & Reliable Results" at bounding box center [463, 314] width 136 height 51
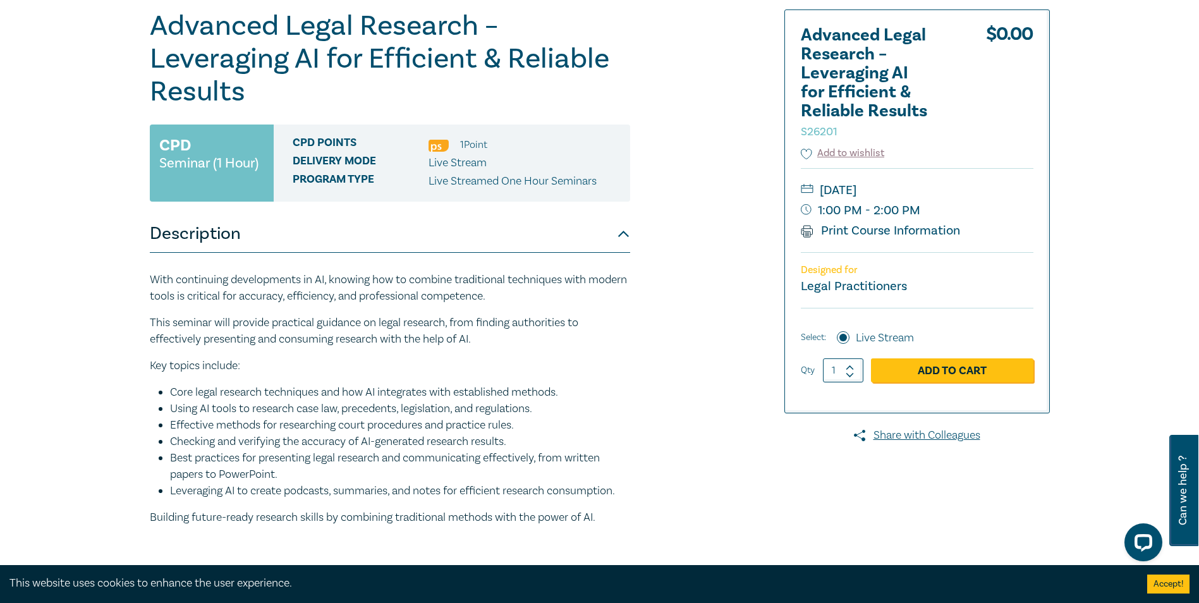
scroll to position [190, 0]
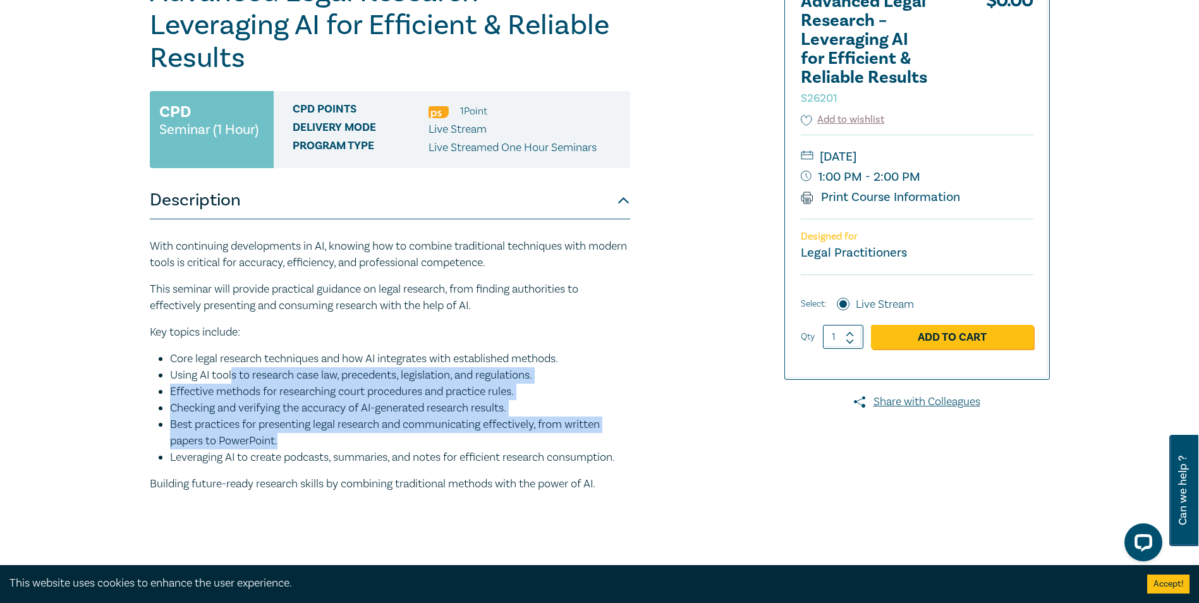
drag, startPoint x: 231, startPoint y: 377, endPoint x: 423, endPoint y: 448, distance: 204.6
click at [423, 448] on ul "Core legal research techniques and how AI integrates with established methods. …" at bounding box center [390, 408] width 480 height 115
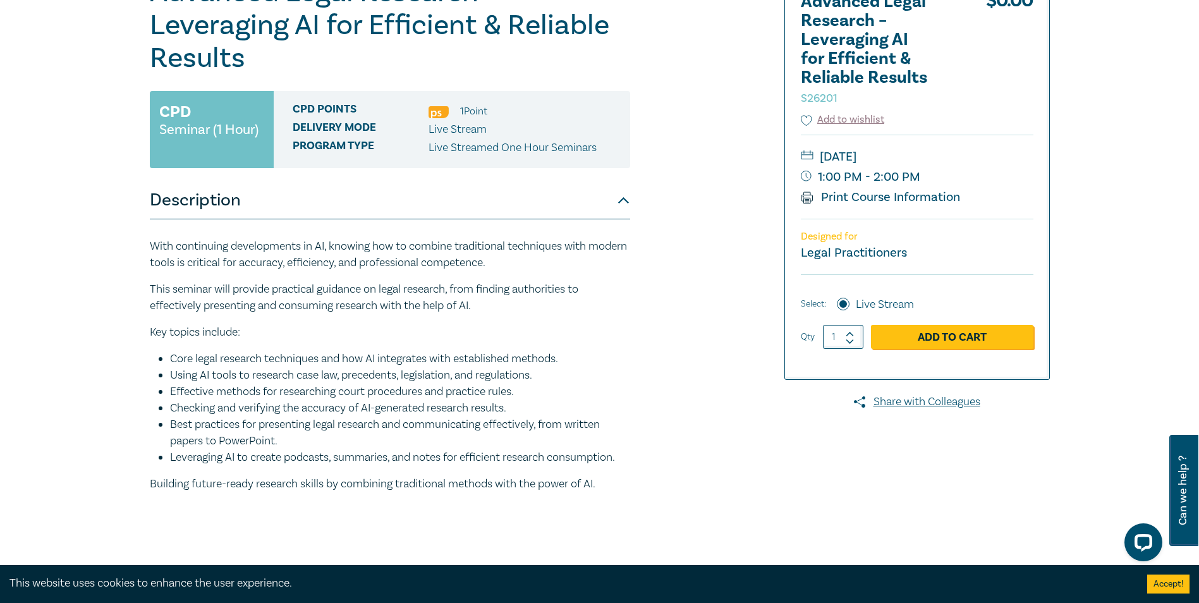
click at [625, 338] on p "Key topics include:" at bounding box center [390, 332] width 480 height 16
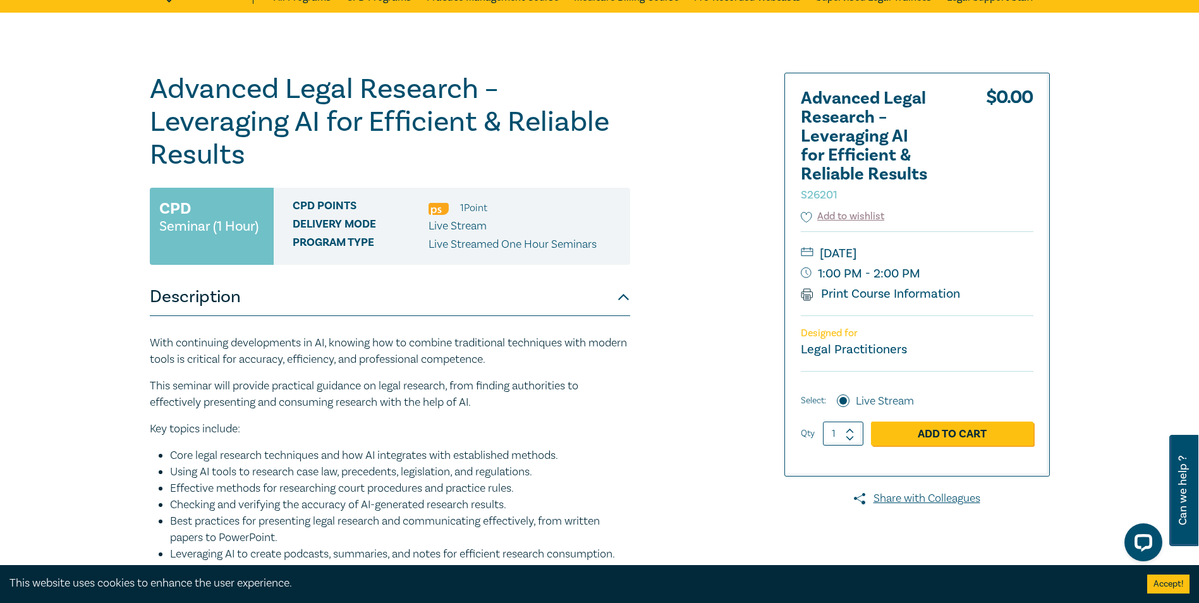
scroll to position [63, 0]
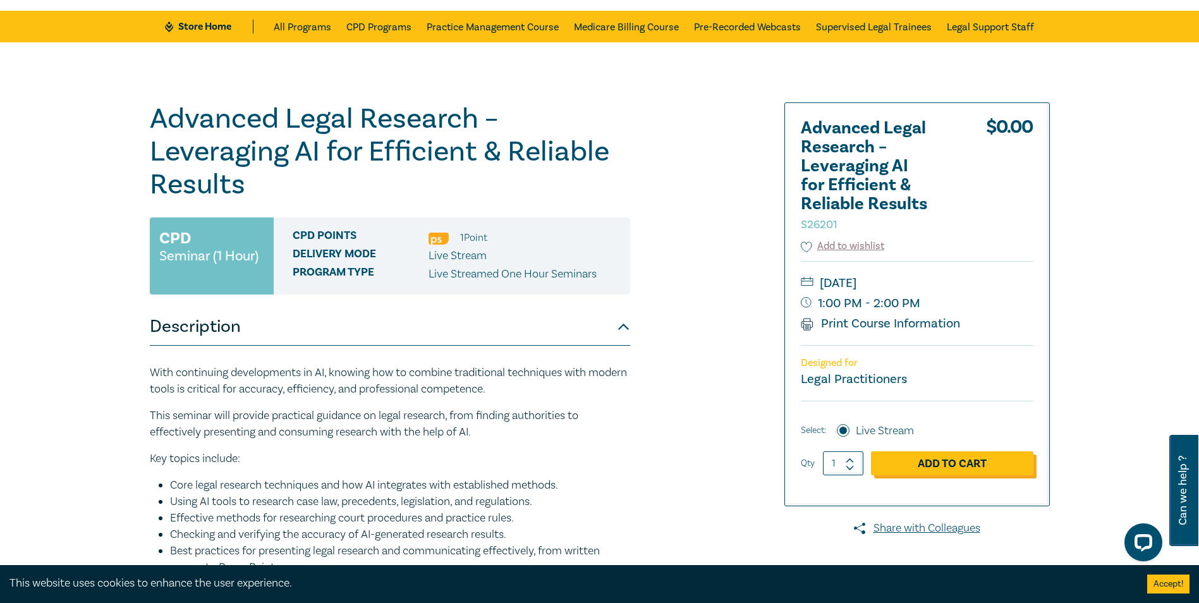
click at [918, 463] on link "Add to Cart" at bounding box center [952, 463] width 162 height 24
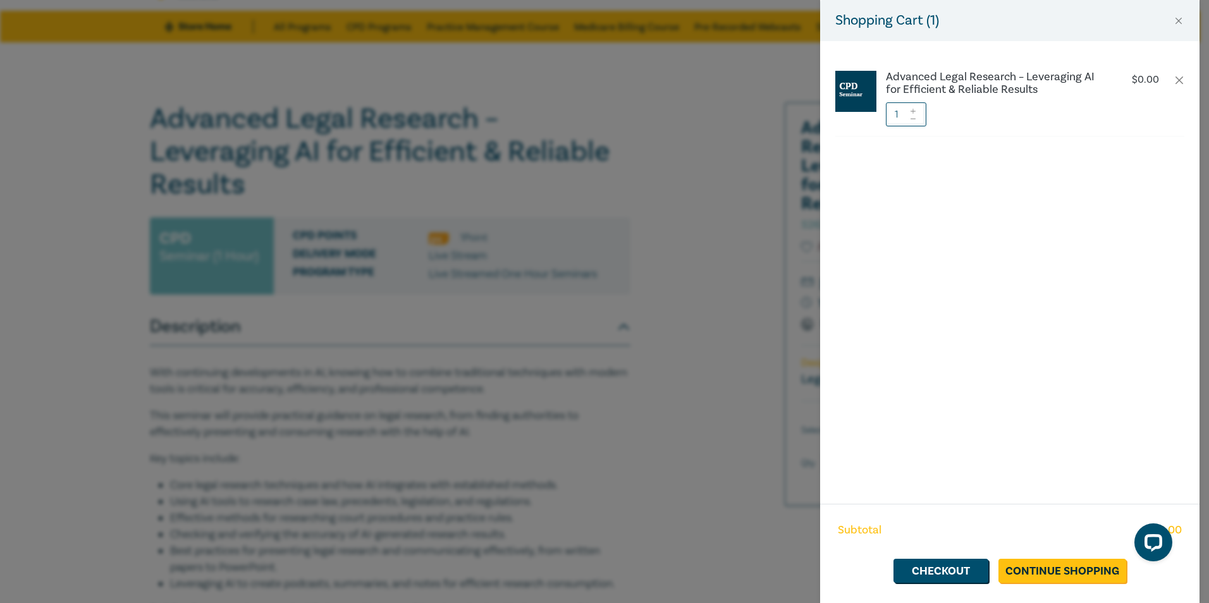
click at [398, 295] on div "Shopping Cart ( 1 ) Advanced Legal Research – Leveraging AI for Efficient & Rel…" at bounding box center [604, 301] width 1209 height 603
